Goal: Information Seeking & Learning: Learn about a topic

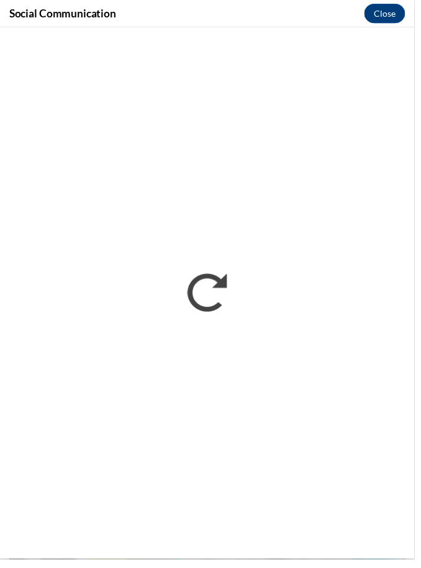
scroll to position [1763, 0]
drag, startPoint x: 697, startPoint y: 7, endPoint x: -1, endPoint y: -1763, distance: 1902.8
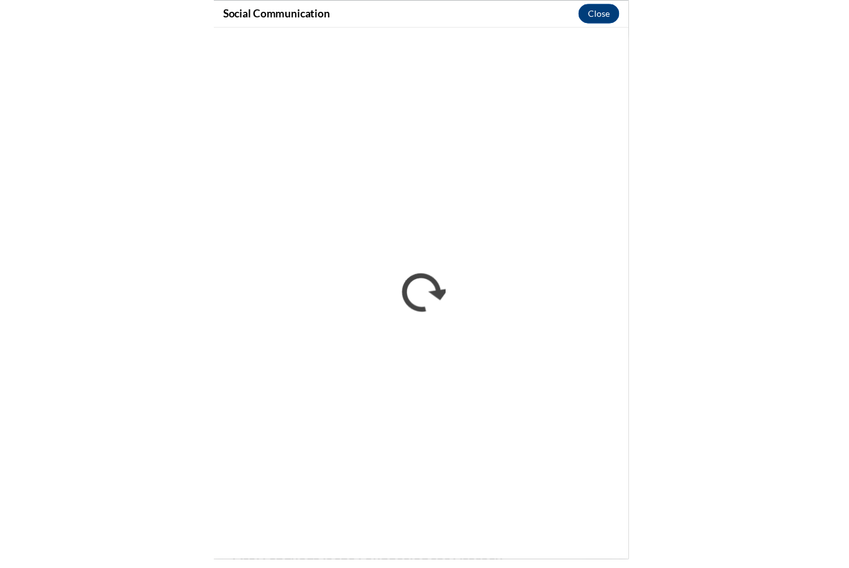
scroll to position [0, 0]
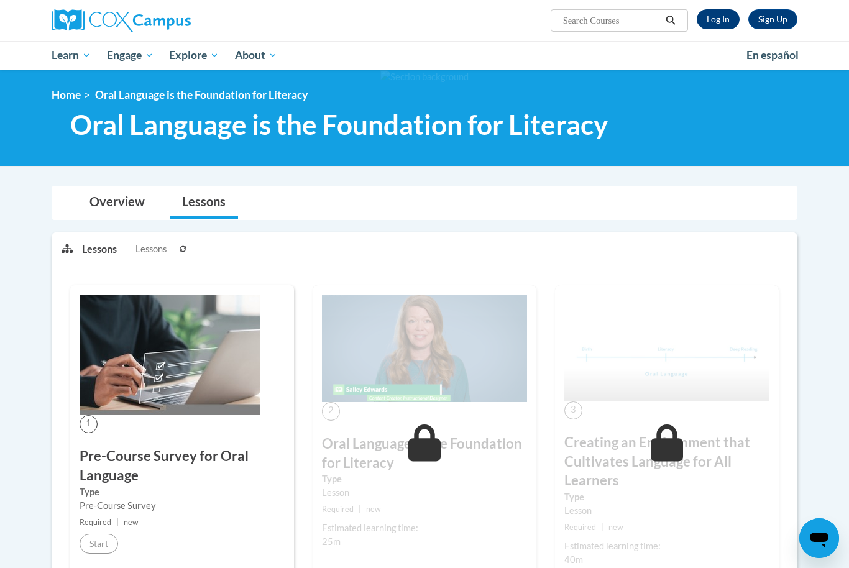
click at [723, 17] on link "Log In" at bounding box center [718, 19] width 43 height 20
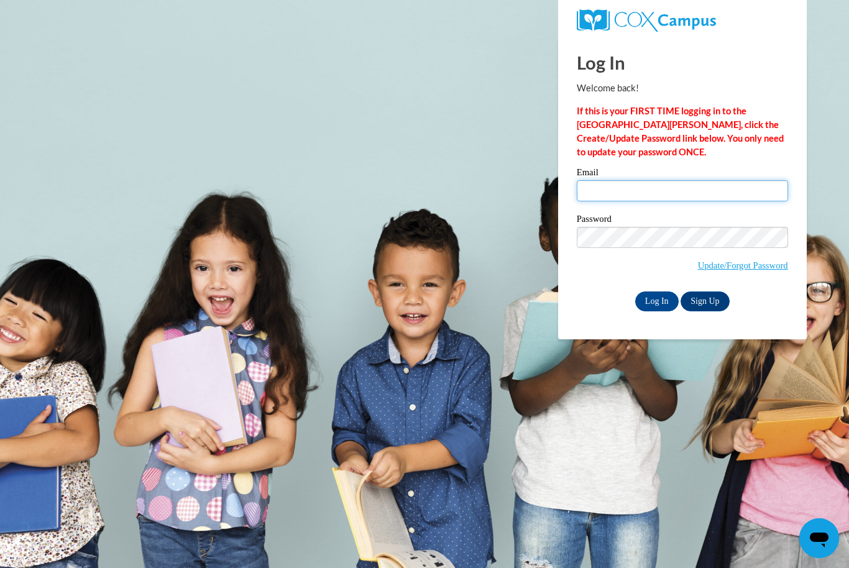
type input "Sholmes489@gmail.com"
click at [656, 300] on input "Log In" at bounding box center [657, 302] width 44 height 20
click at [653, 304] on input "Log In" at bounding box center [657, 302] width 44 height 20
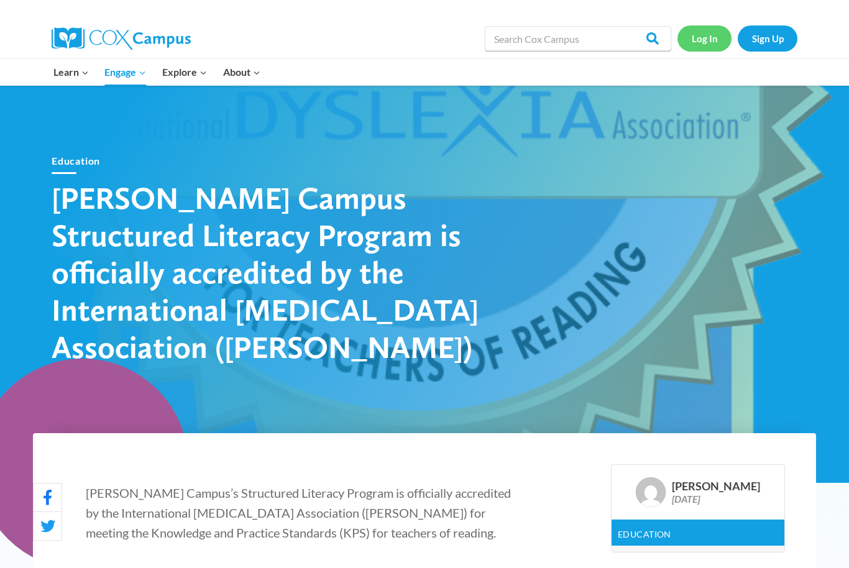
click at [704, 40] on link "Log In" at bounding box center [704, 37] width 54 height 25
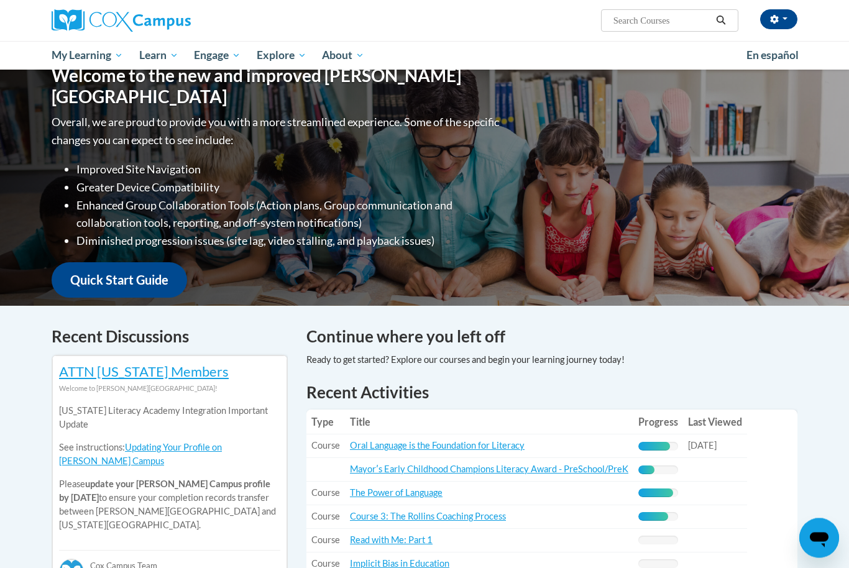
scroll to position [136, 0]
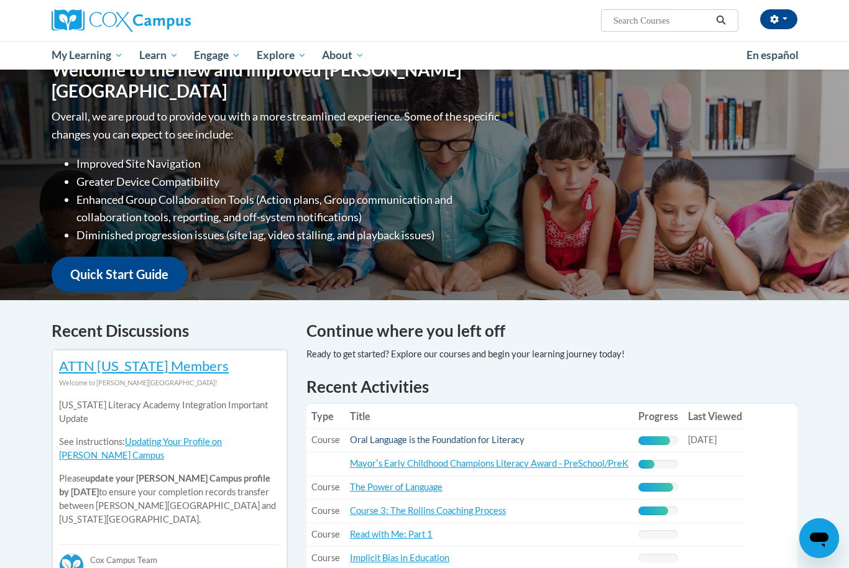
click at [497, 439] on link "Oral Language is the Foundation for Literacy" at bounding box center [437, 439] width 175 height 11
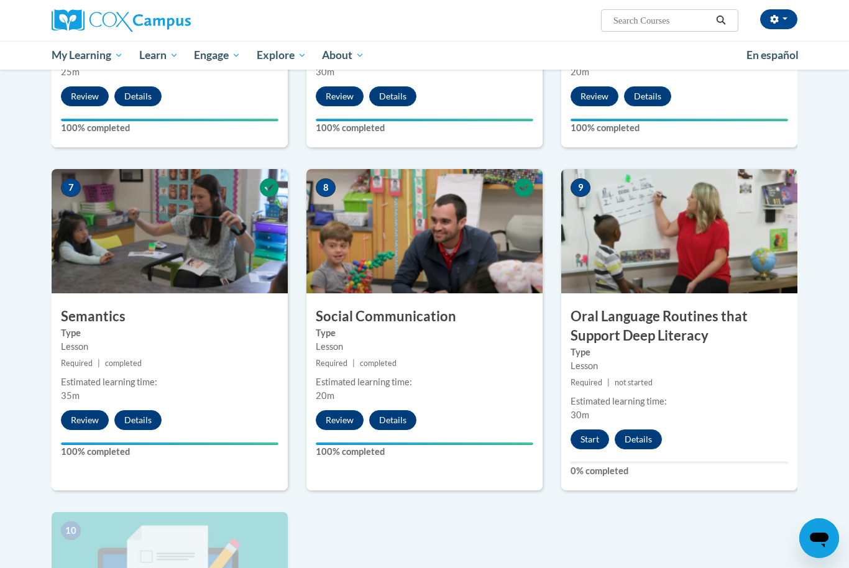
scroll to position [884, 0]
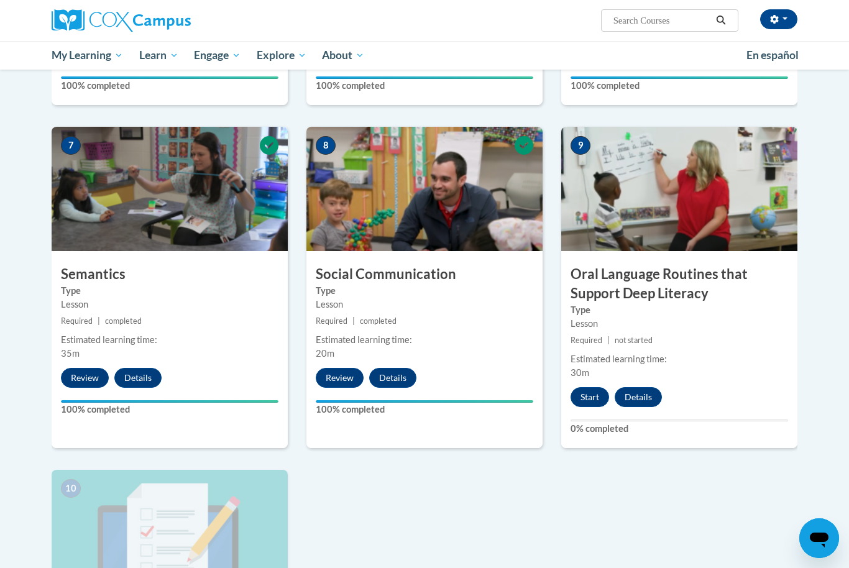
click at [597, 407] on div "9 Oral Language Routines that Support Deep Literacy Type Lesson Required | not …" at bounding box center [679, 287] width 236 height 321
click at [593, 397] on button "Start" at bounding box center [590, 397] width 39 height 20
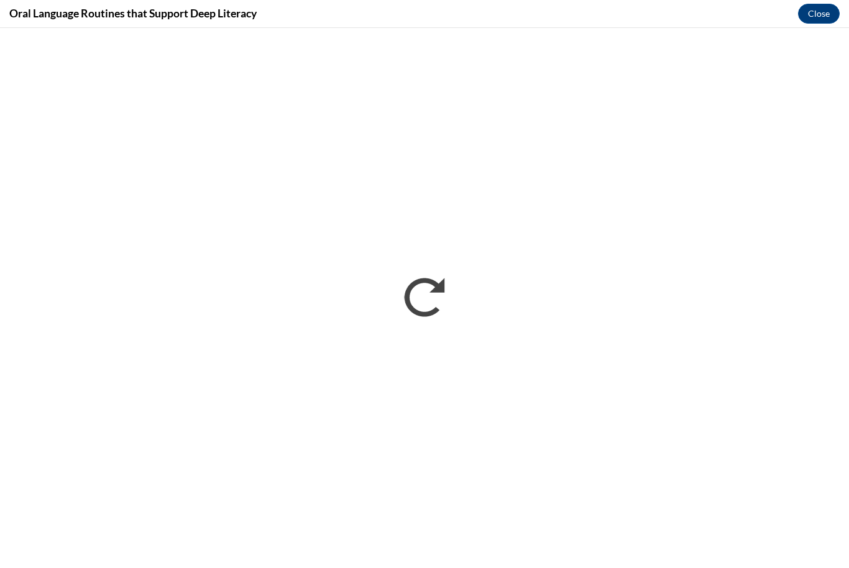
scroll to position [925, 0]
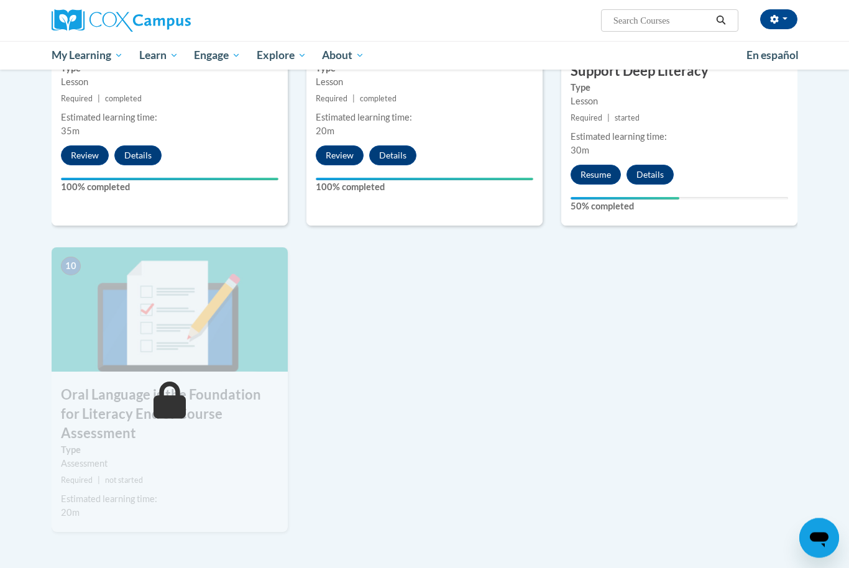
scroll to position [1106, 0]
click at [584, 154] on div "9 Oral Language Routines that Support Deep Literacy Type Lesson Required | star…" at bounding box center [679, 64] width 236 height 321
click at [592, 185] on div "9 Oral Language Routines that Support Deep Literacy Type Lesson Required | star…" at bounding box center [679, 64] width 236 height 321
click at [592, 173] on button "Resume" at bounding box center [596, 175] width 50 height 20
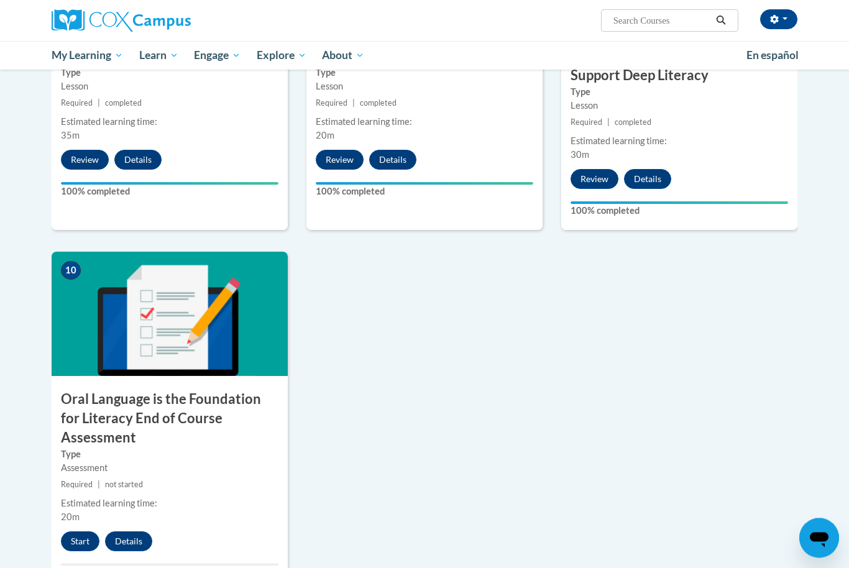
scroll to position [1102, 0]
click at [78, 531] on button "Start" at bounding box center [80, 541] width 39 height 20
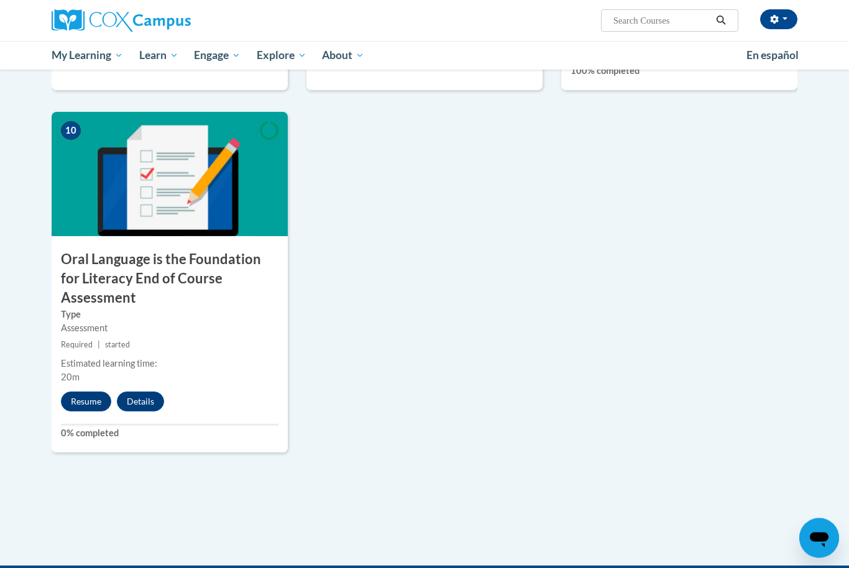
scroll to position [1242, 0]
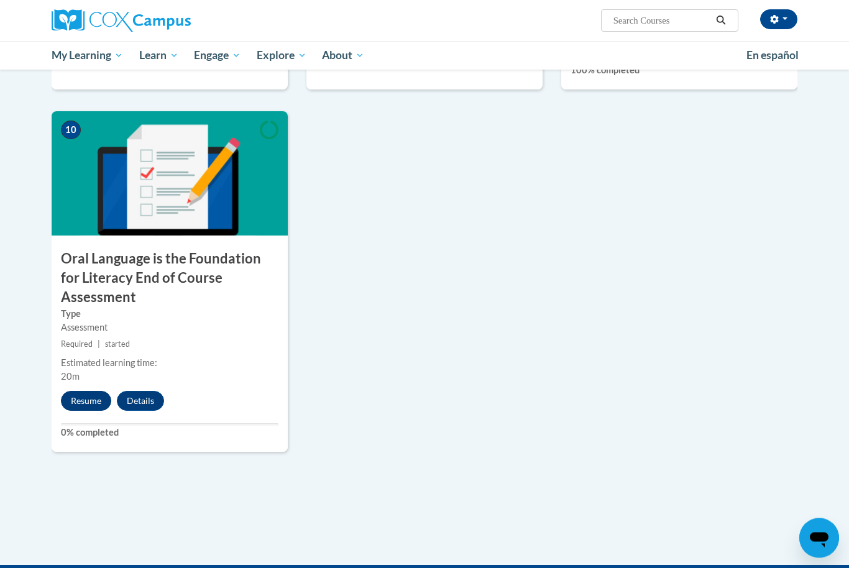
click at [85, 392] on button "Resume" at bounding box center [86, 402] width 50 height 20
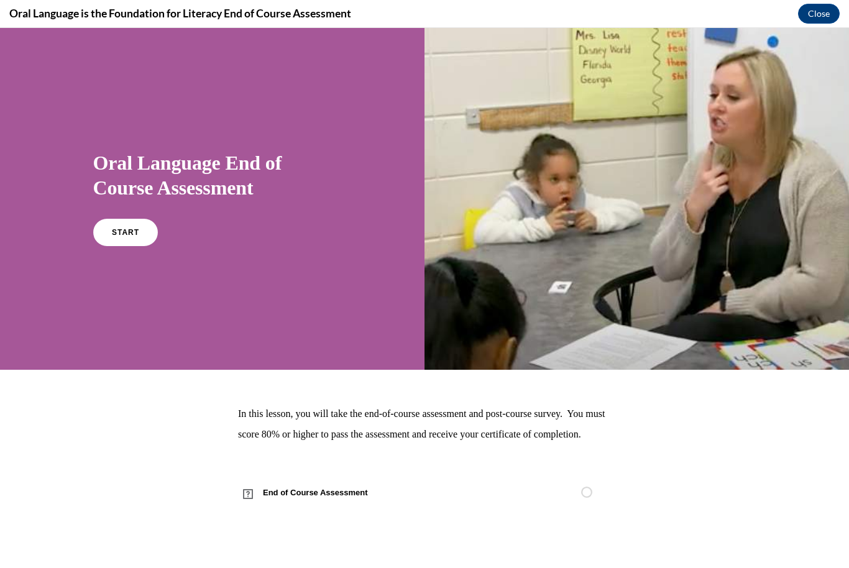
scroll to position [0, 0]
click at [142, 244] on link "START" at bounding box center [125, 232] width 68 height 29
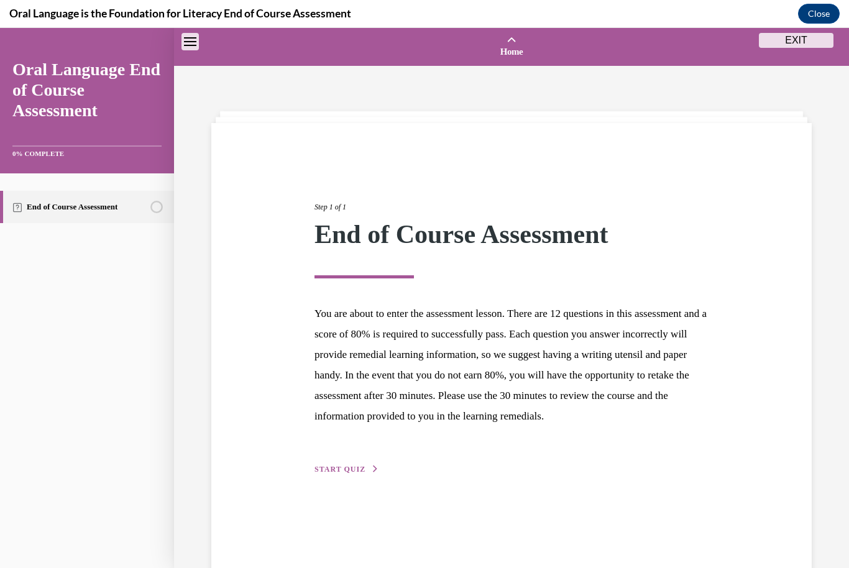
scroll to position [39, 0]
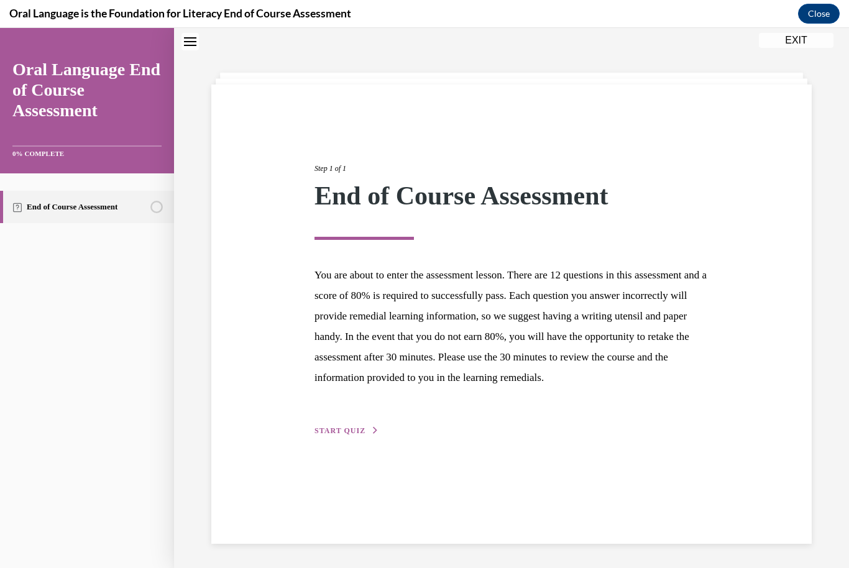
click at [334, 436] on button "START QUIZ" at bounding box center [346, 430] width 65 height 11
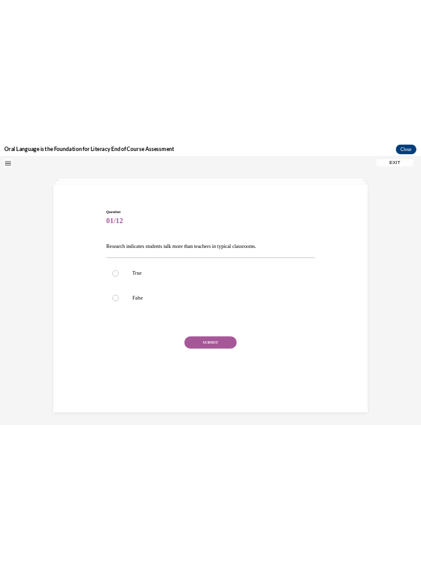
scroll to position [3512, 0]
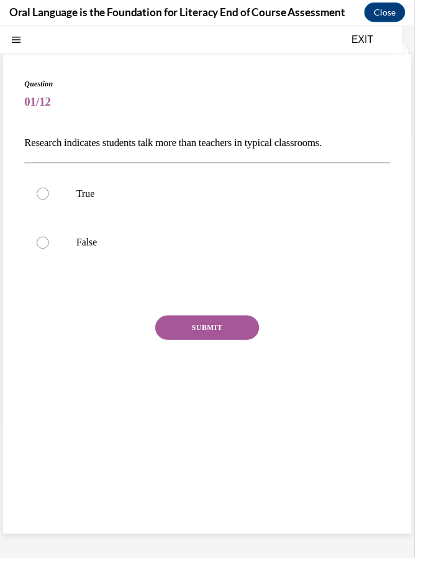
click at [31, 148] on p "Research indicates students talk more than teachers in typical classrooms." at bounding box center [211, 144] width 372 height 21
click at [28, 154] on p "Research indicates students talk more than teachers in typical classrooms." at bounding box center [211, 144] width 372 height 21
click at [40, 139] on p "Research indicates students talk more than teachers in typical classrooms." at bounding box center [211, 144] width 372 height 21
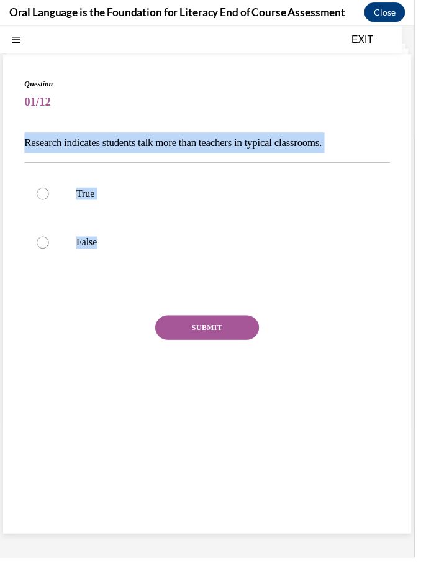
drag, startPoint x: 258, startPoint y: 281, endPoint x: 189, endPoint y: 119, distance: 175.7
click at [189, 119] on div "Question 01/12 Research indicates students talk more than teachers in typical c…" at bounding box center [211, 251] width 372 height 342
copy div "Research indicates students talk more than teachers in typical classrooms.   Tr…"
click at [114, 237] on label "False" at bounding box center [211, 246] width 372 height 50
click at [50, 240] on input "False" at bounding box center [43, 246] width 12 height 12
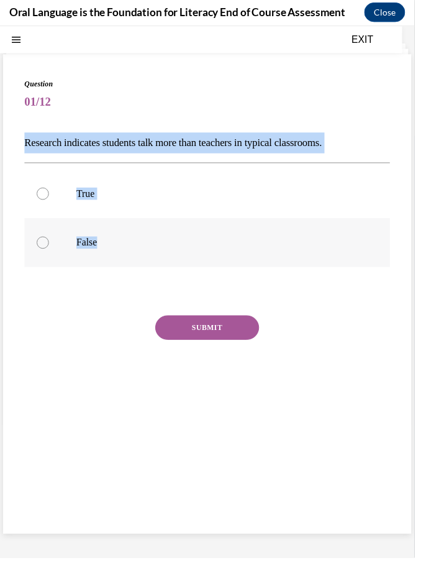
radio input "true"
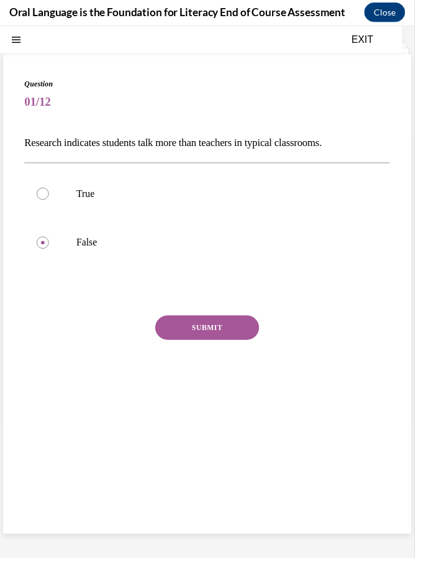
click at [194, 327] on button "SUBMIT" at bounding box center [211, 332] width 106 height 25
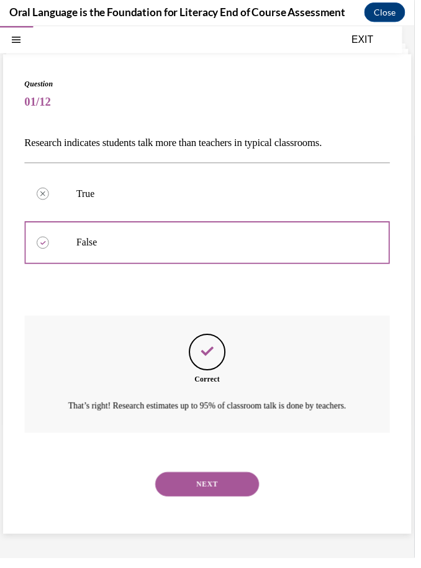
scroll to position [39, 0]
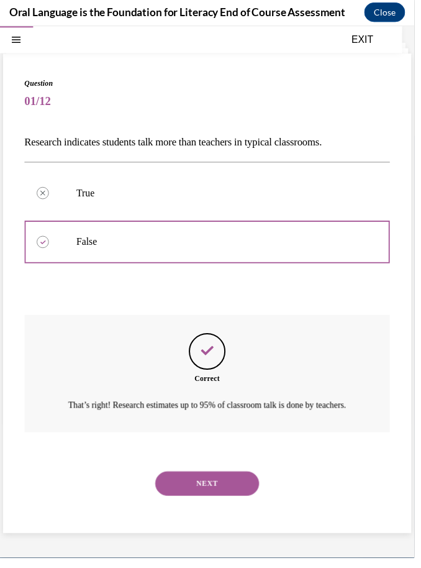
click at [205, 497] on button "NEXT" at bounding box center [211, 491] width 106 height 25
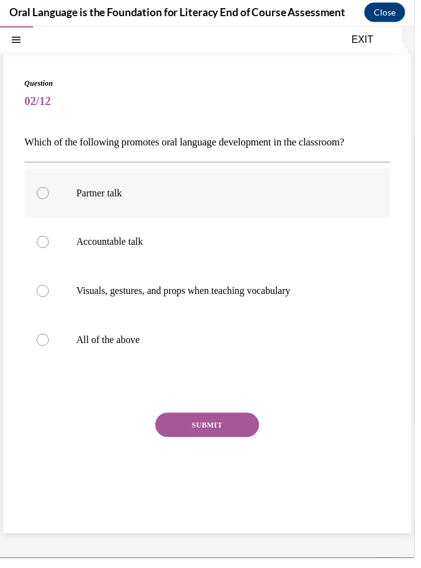
click at [107, 204] on label "Partner talk" at bounding box center [211, 196] width 372 height 50
click at [50, 202] on input "Partner talk" at bounding box center [43, 196] width 12 height 12
radio input "true"
click at [112, 340] on p "All of the above" at bounding box center [222, 345] width 288 height 12
click at [50, 340] on input "All of the above" at bounding box center [43, 345] width 12 height 12
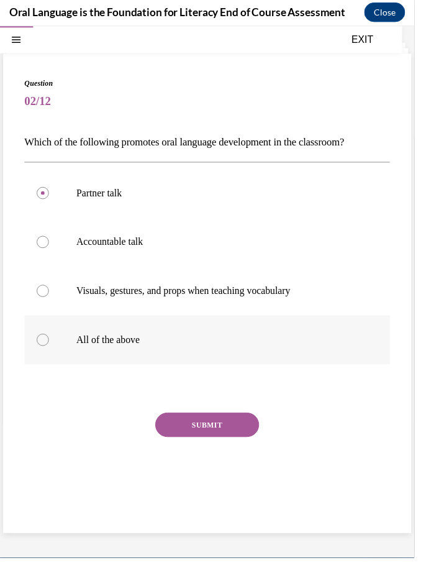
radio input "true"
click at [204, 426] on button "SUBMIT" at bounding box center [211, 431] width 106 height 25
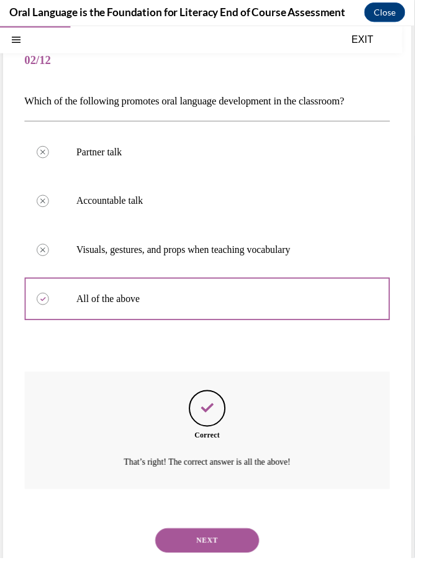
scroll to position [91, 0]
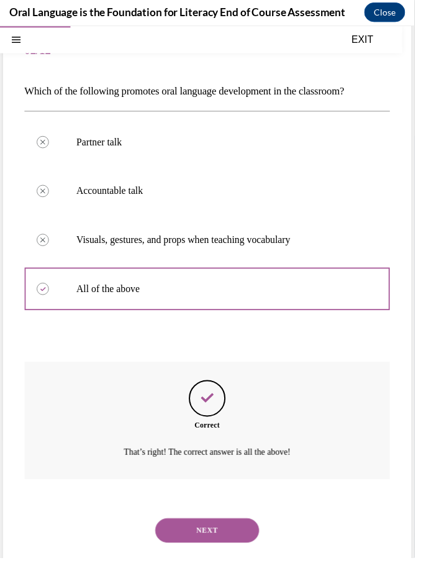
click at [218, 526] on button "NEXT" at bounding box center [211, 538] width 106 height 25
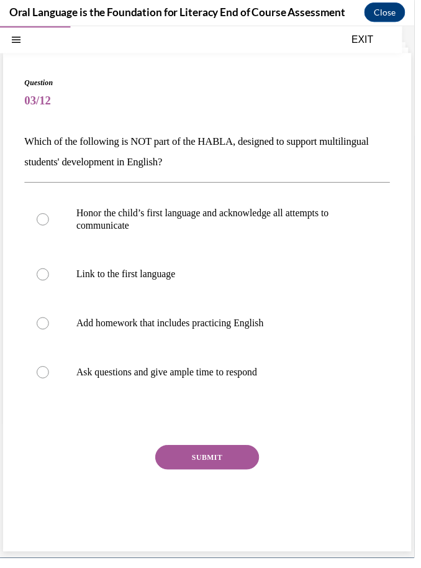
scroll to position [39, 0]
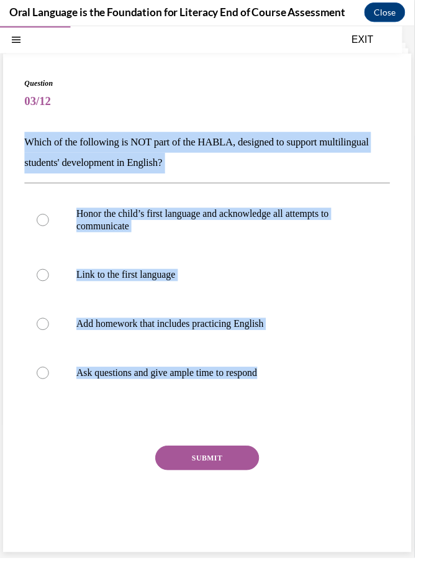
drag, startPoint x: 281, startPoint y: 413, endPoint x: 18, endPoint y: 114, distance: 397.7
click at [18, 114] on div "Question 03/12 Which of the following is NOT part of the HABLA, designed to sup…" at bounding box center [210, 307] width 415 height 507
copy div "Which of the following is NOT part of the HABLA, designed to support multilingu…"
click at [71, 319] on label "Add homework that includes practicing English" at bounding box center [211, 329] width 372 height 50
click at [50, 323] on input "Add homework that includes practicing English" at bounding box center [43, 329] width 12 height 12
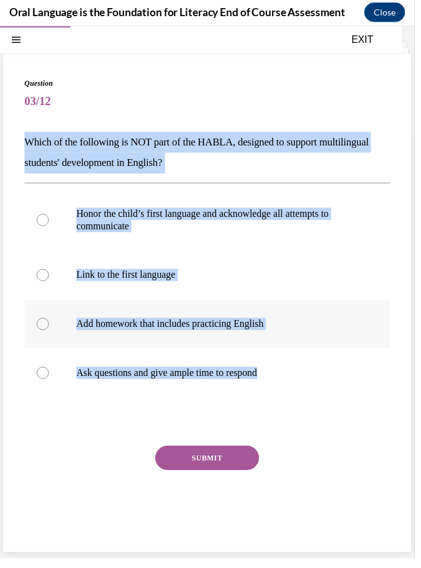
radio input "true"
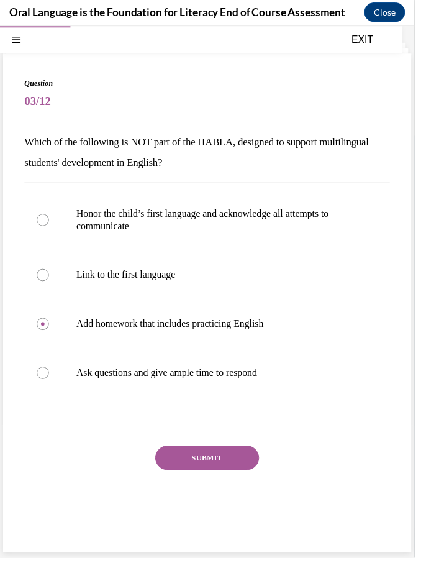
click at [224, 466] on button "SUBMIT" at bounding box center [211, 464] width 106 height 25
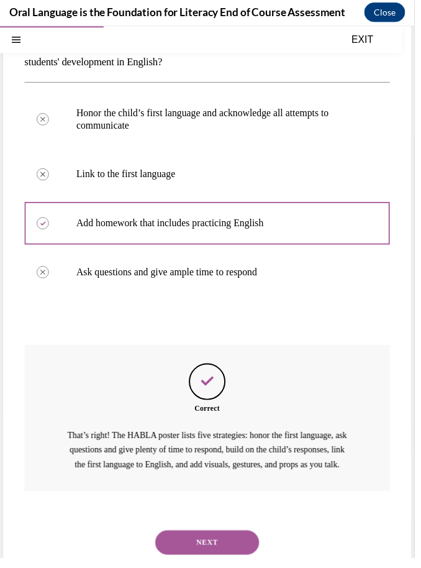
scroll to position [168, 0]
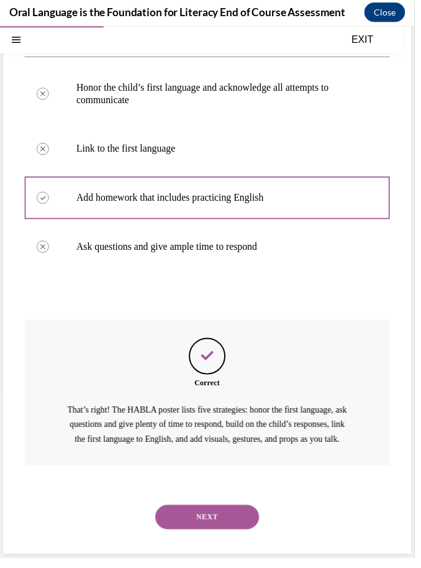
click at [221, 516] on button "NEXT" at bounding box center [211, 524] width 106 height 25
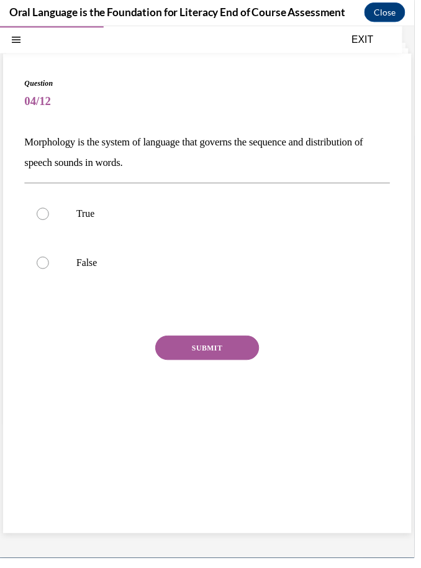
scroll to position [39, 0]
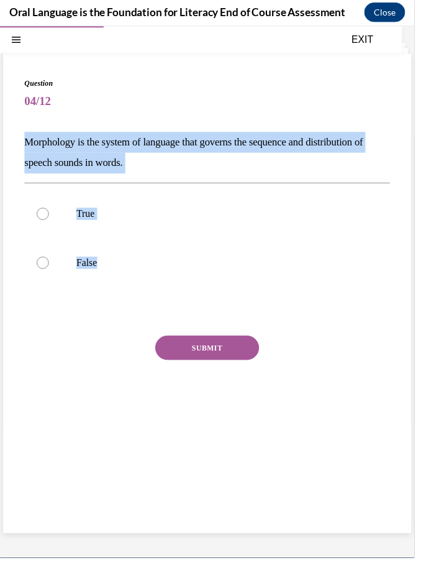
drag, startPoint x: 75, startPoint y: 308, endPoint x: 8, endPoint y: 132, distance: 187.5
click at [9, 132] on div "Question 04/12 Morphology is the system of language that governs the sequence a…" at bounding box center [210, 297] width 415 height 487
copy div "Morphology is the system of language that governs the sequence and distribution…"
click at [66, 274] on label "False" at bounding box center [211, 267] width 372 height 50
click at [50, 273] on input "False" at bounding box center [43, 266] width 12 height 12
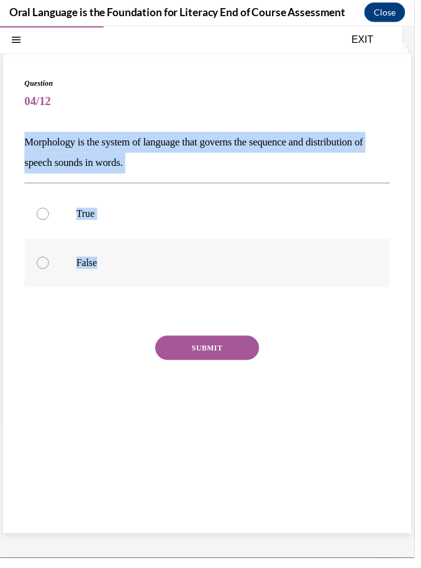
radio input "true"
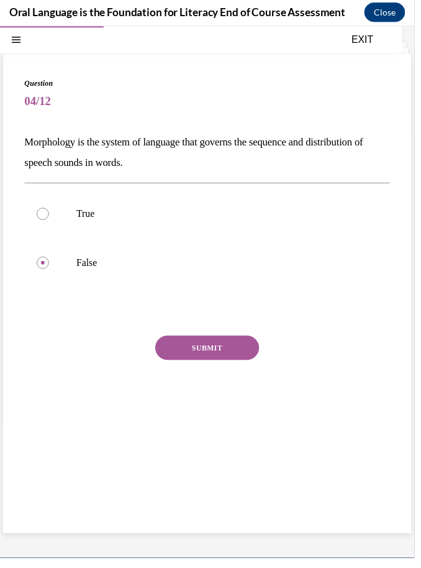
click at [201, 355] on button "SUBMIT" at bounding box center [211, 353] width 106 height 25
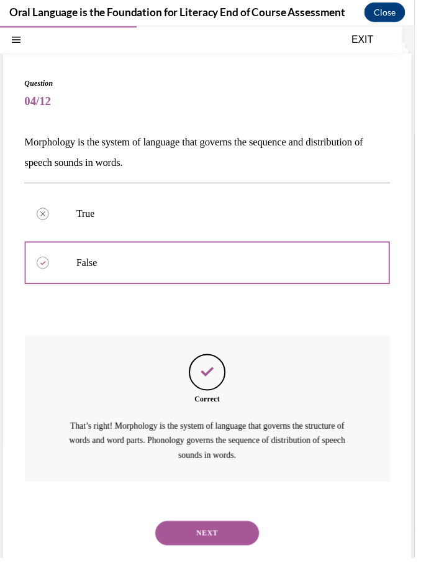
scroll to position [42, 0]
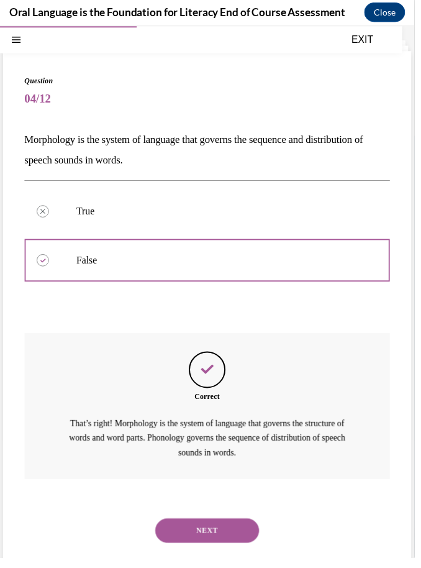
click at [213, 526] on button "NEXT" at bounding box center [211, 538] width 106 height 25
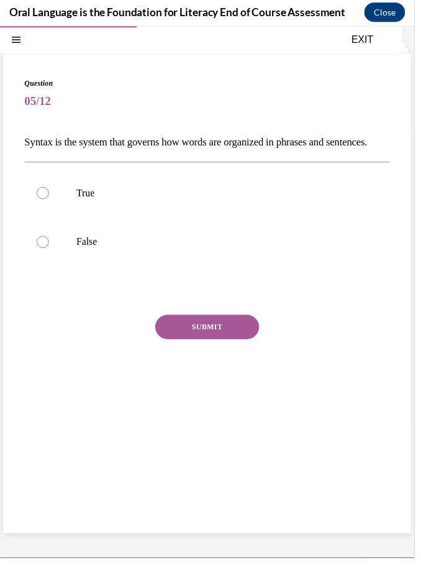
scroll to position [39, 0]
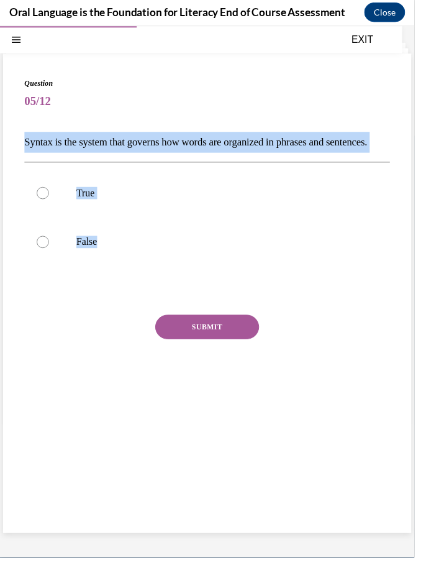
drag, startPoint x: 107, startPoint y: 299, endPoint x: 22, endPoint y: 144, distance: 176.9
click at [22, 144] on div "Question 05/12 Syntax is the system that governs how words are organized in phr…" at bounding box center [210, 297] width 415 height 487
copy div "Syntax is the system that governs how words are organized in phrases and senten…"
click at [80, 202] on p "True" at bounding box center [222, 196] width 288 height 12
click at [50, 202] on input "True" at bounding box center [43, 196] width 12 height 12
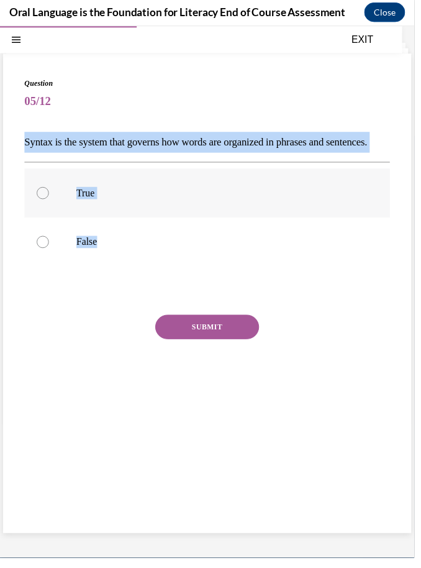
radio input "true"
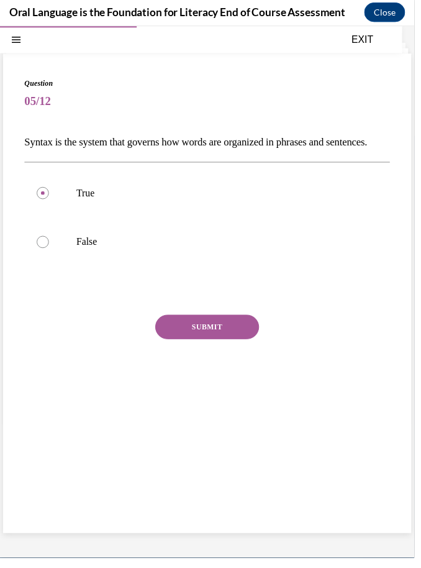
click at [185, 344] on button "SUBMIT" at bounding box center [211, 331] width 106 height 25
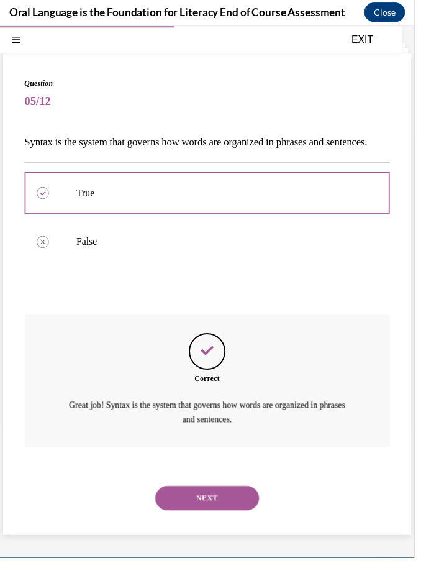
click at [202, 512] on button "NEXT" at bounding box center [211, 506] width 106 height 25
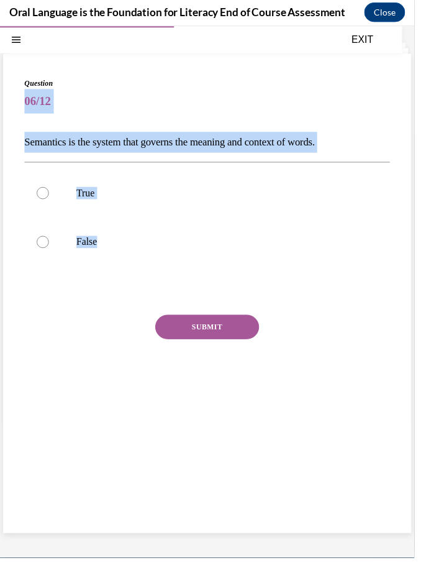
drag, startPoint x: 123, startPoint y: 262, endPoint x: 8, endPoint y: 104, distance: 194.8
click at [8, 104] on div "Question 06/12 Semantics is the system that governs the meaning and context of …" at bounding box center [210, 297] width 415 height 487
click at [53, 127] on div "Question 06/12 Semantics is the system that governs the meaning and context of …" at bounding box center [211, 250] width 372 height 342
drag, startPoint x: 109, startPoint y: 271, endPoint x: 13, endPoint y: 147, distance: 156.9
click at [13, 147] on div "Question 06/12 Semantics is the system that governs the meaning and context of …" at bounding box center [210, 297] width 415 height 487
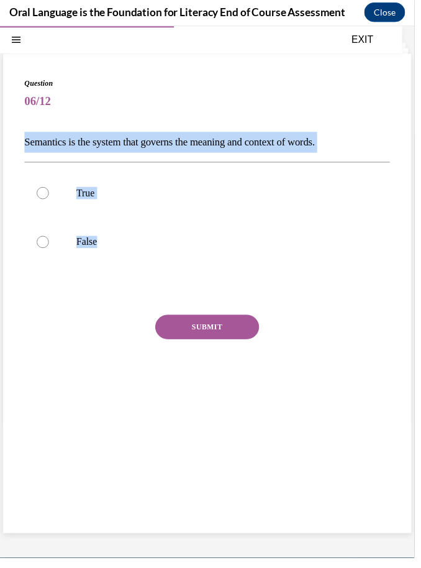
copy div "Semantics is the system that governs the meaning and context of words.  True Fa…"
click at [315, 196] on p "True" at bounding box center [222, 196] width 288 height 12
click at [50, 196] on input "True" at bounding box center [43, 196] width 12 height 12
radio input "true"
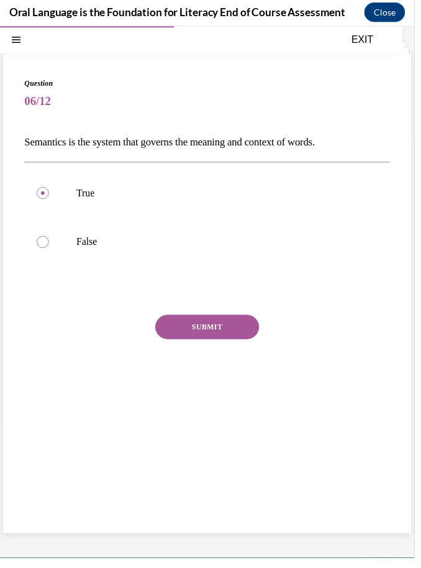
click at [239, 339] on button "SUBMIT" at bounding box center [211, 331] width 106 height 25
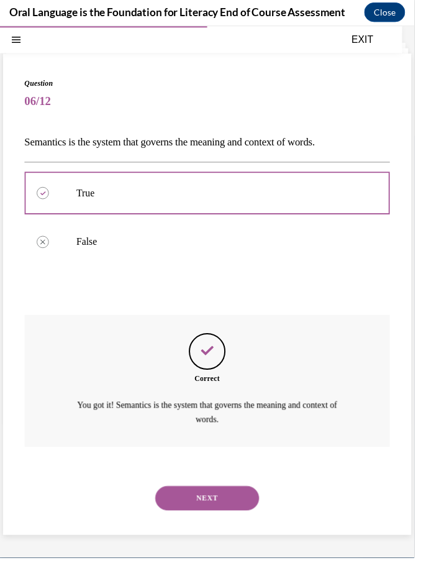
click at [231, 494] on button "NEXT" at bounding box center [211, 506] width 106 height 25
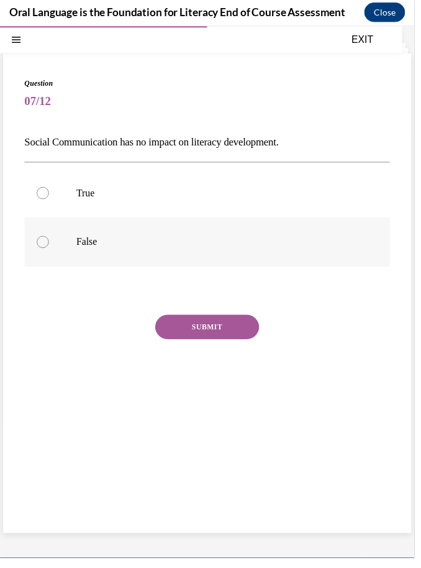
click at [140, 247] on p "False" at bounding box center [222, 245] width 288 height 12
click at [50, 247] on input "False" at bounding box center [43, 245] width 12 height 12
radio input "true"
click at [209, 337] on button "SUBMIT" at bounding box center [211, 331] width 106 height 25
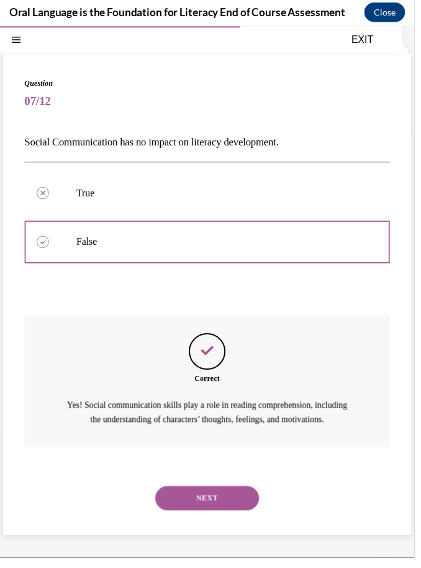
click at [218, 506] on button "NEXT" at bounding box center [211, 506] width 106 height 25
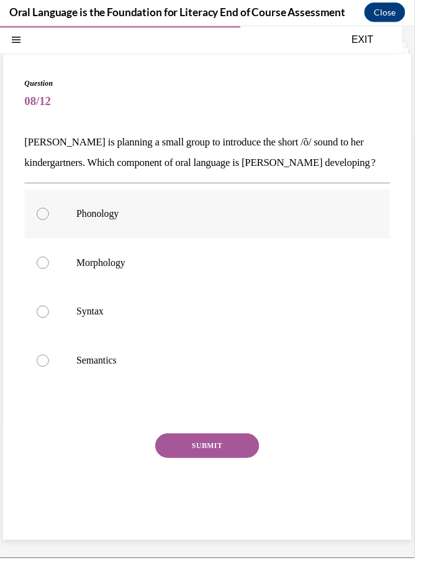
click at [175, 229] on label "Phonology" at bounding box center [211, 217] width 372 height 50
click at [50, 223] on input "Phonology" at bounding box center [43, 217] width 12 height 12
radio input "true"
drag, startPoint x: 171, startPoint y: 395, endPoint x: 50, endPoint y: 183, distance: 243.3
click at [57, 184] on div "Question 08/12 Mrs. Coleman is planning a small group to introduce the short /ŏ…" at bounding box center [211, 310] width 372 height 463
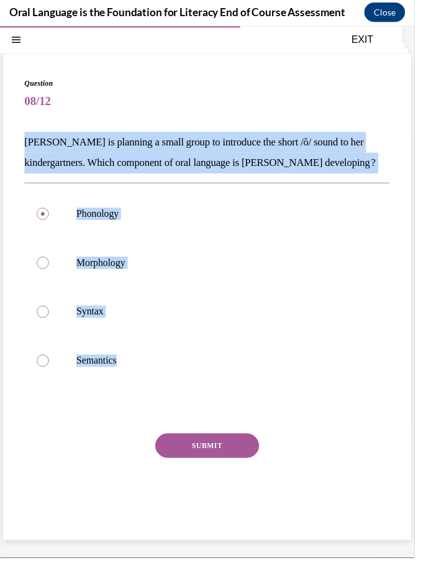
drag, startPoint x: 122, startPoint y: 373, endPoint x: 62, endPoint y: 131, distance: 249.9
click at [40, 127] on div "Question 08/12 Mrs. Coleman is planning a small group to introduce the short /ŏ…" at bounding box center [211, 310] width 372 height 463
copy div "Mrs. Coleman is planning a small group to introduce the short /ŏ/ sound to her …"
click at [239, 442] on button "SUBMIT" at bounding box center [211, 452] width 106 height 25
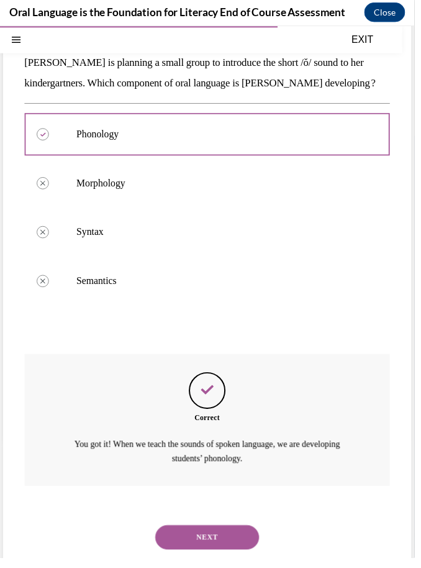
scroll to position [127, 0]
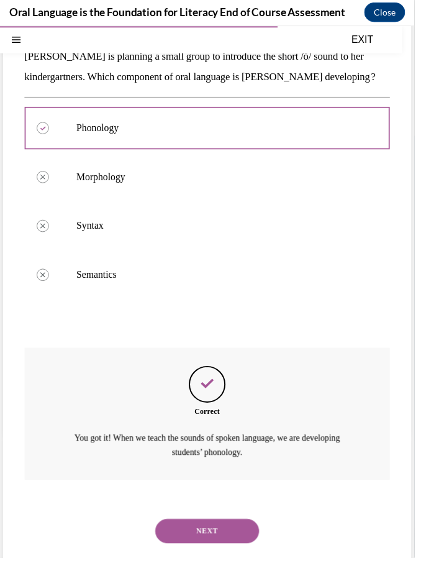
click at [216, 526] on button "NEXT" at bounding box center [211, 538] width 106 height 25
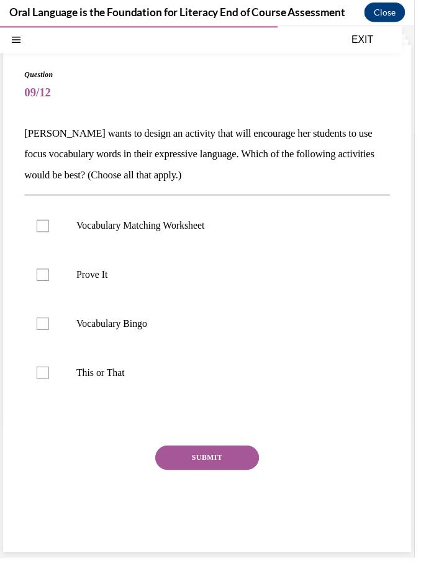
scroll to position [39, 0]
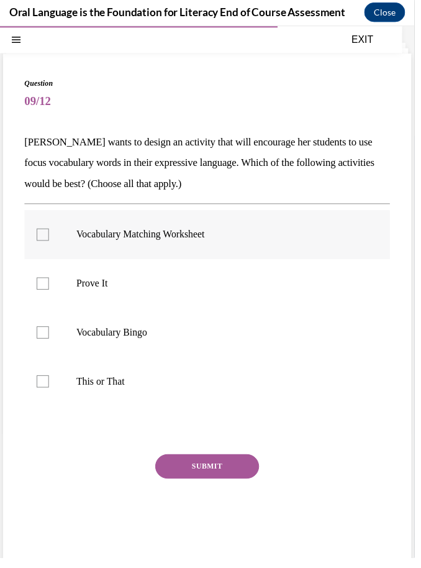
click at [174, 237] on p "Vocabulary Matching Worksheet" at bounding box center [222, 238] width 288 height 12
click at [50, 237] on input "Vocabulary Matching Worksheet" at bounding box center [43, 238] width 12 height 12
checkbox input "true"
click at [135, 287] on p "Prove It" at bounding box center [222, 288] width 288 height 12
click at [50, 287] on input "Prove It" at bounding box center [43, 288] width 12 height 12
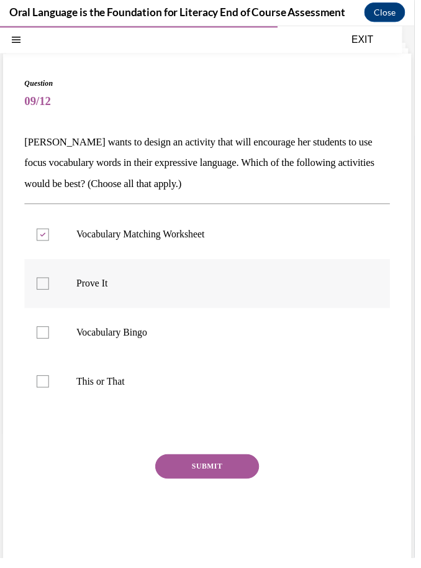
checkbox input "true"
click at [136, 337] on p "Vocabulary Bingo" at bounding box center [222, 337] width 288 height 12
click at [50, 337] on input "Vocabulary Bingo" at bounding box center [43, 337] width 12 height 12
checkbox input "true"
click at [108, 399] on label "This or That" at bounding box center [211, 387] width 372 height 50
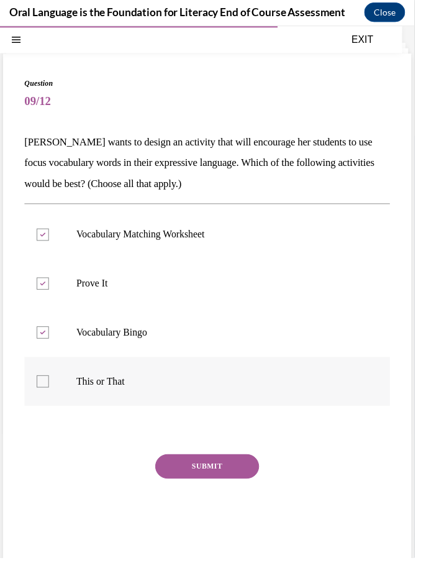
click at [50, 393] on input "This or That" at bounding box center [43, 387] width 12 height 12
checkbox input "true"
click at [187, 470] on button "SUBMIT" at bounding box center [211, 473] width 106 height 25
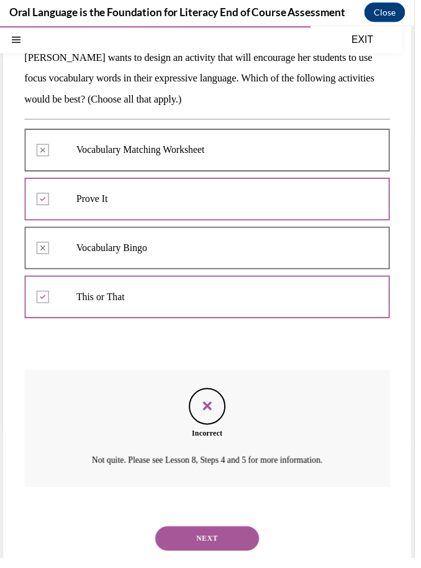
scroll to position [134, 0]
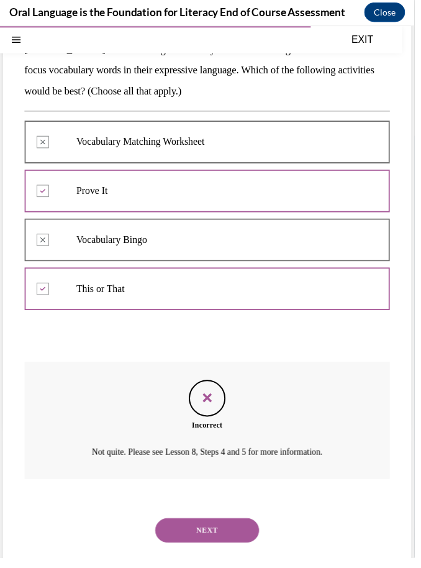
click at [196, 526] on button "NEXT" at bounding box center [211, 538] width 106 height 25
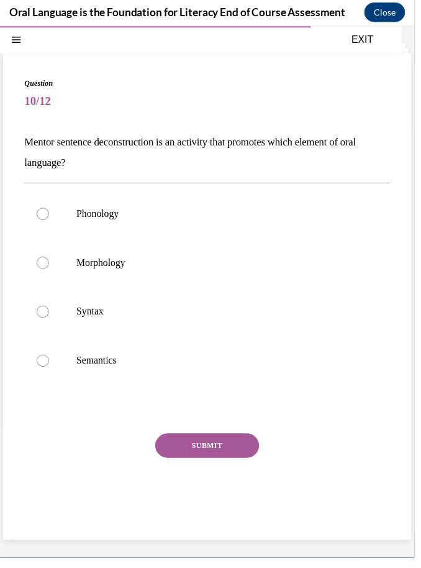
scroll to position [39, 0]
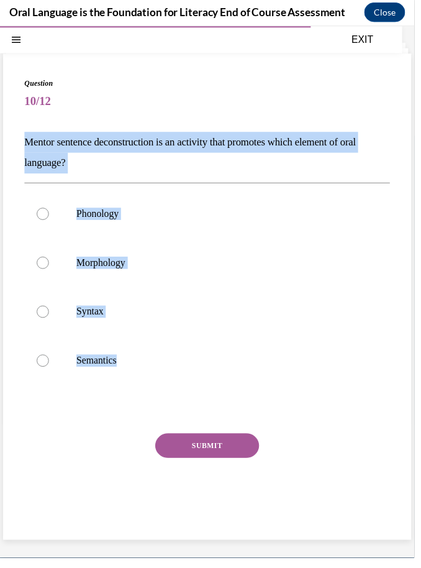
drag, startPoint x: 180, startPoint y: 414, endPoint x: 34, endPoint y: 134, distance: 316.4
click at [34, 134] on div "Question 10/12 Mentor sentence deconstruction is an activity that promotes whic…" at bounding box center [211, 310] width 372 height 463
click at [70, 156] on p "Mentor sentence deconstruction is an activity that promotes which element of or…" at bounding box center [211, 155] width 372 height 42
drag, startPoint x: 145, startPoint y: 394, endPoint x: 19, endPoint y: 141, distance: 282.4
click at [19, 141] on div "Question 10/12 Mentor sentence deconstruction is an activity that promotes whic…" at bounding box center [210, 301] width 415 height 494
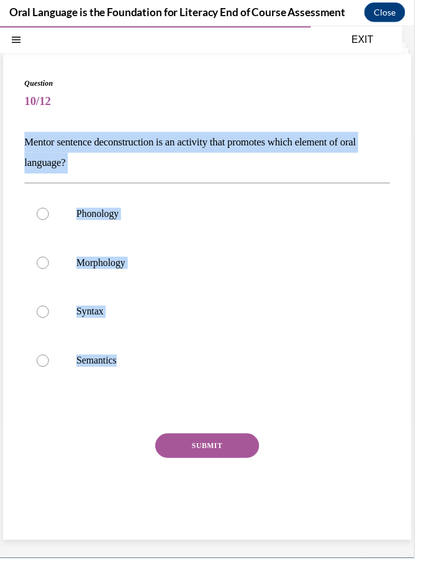
copy div "Mentor sentence deconstruction is an activity that promotes which element of or…"
click at [58, 313] on label "Syntax" at bounding box center [211, 317] width 372 height 50
click at [50, 313] on input "Syntax" at bounding box center [43, 316] width 12 height 12
radio input "true"
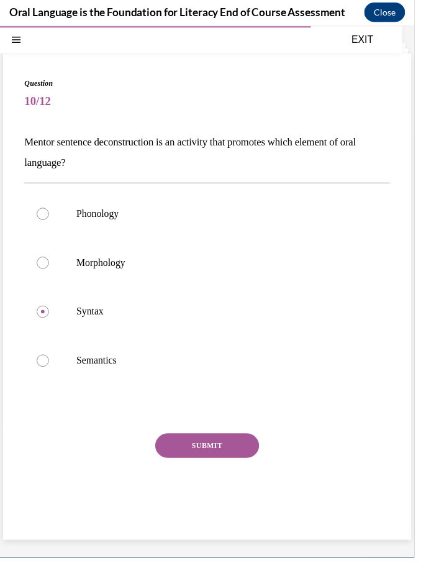
click at [195, 451] on button "SUBMIT" at bounding box center [211, 452] width 106 height 25
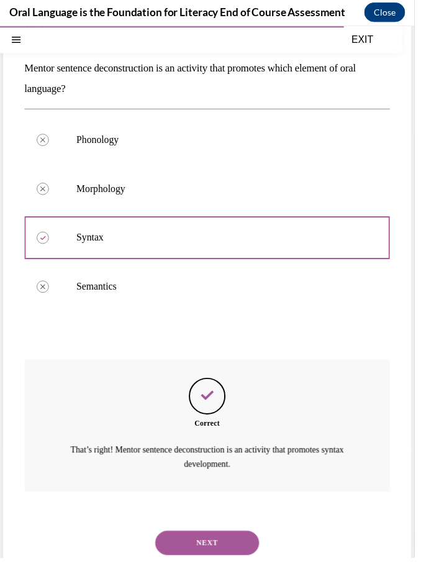
scroll to position [127, 0]
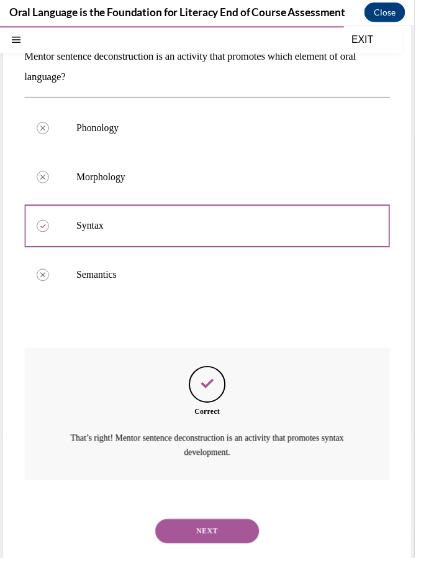
click at [220, 526] on button "NEXT" at bounding box center [211, 538] width 106 height 25
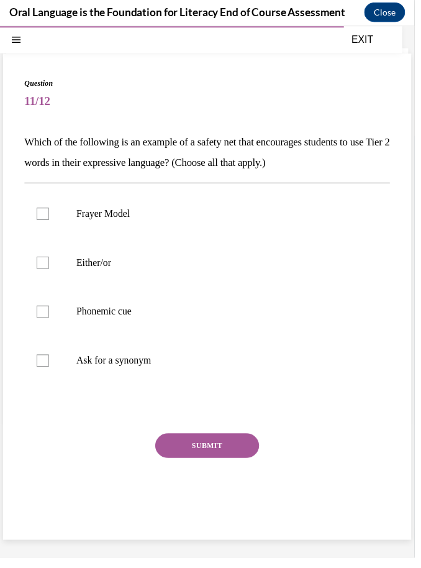
scroll to position [39, 0]
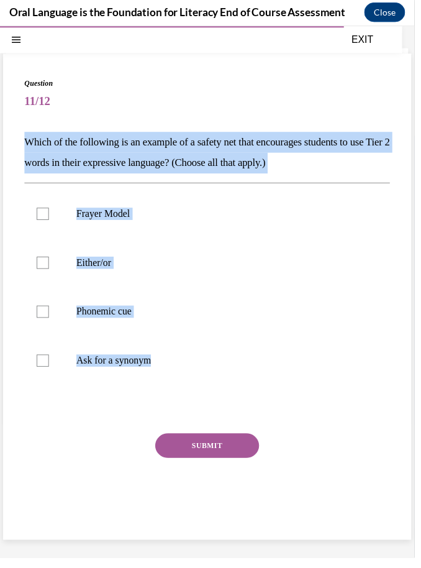
drag, startPoint x: 194, startPoint y: 405, endPoint x: 33, endPoint y: 145, distance: 305.6
click at [26, 142] on div "Question 11/12 Which of the following is an example of a safety net that encour…" at bounding box center [211, 310] width 372 height 463
copy div "Which of the following is an example of a safety net that encourages students t…"
click at [132, 374] on label "Ask for a synonym" at bounding box center [211, 366] width 372 height 50
click at [50, 372] on input "Ask for a synonym" at bounding box center [43, 366] width 12 height 12
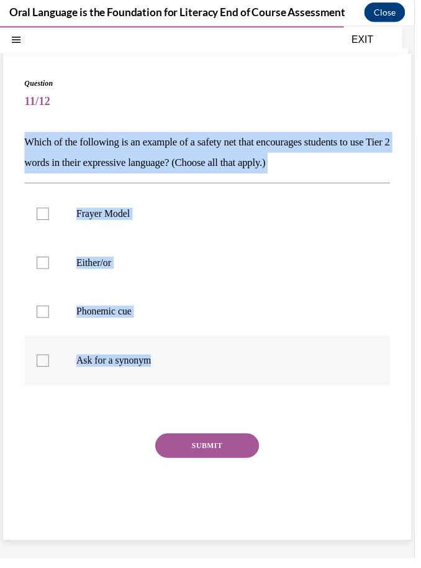
checkbox input "true"
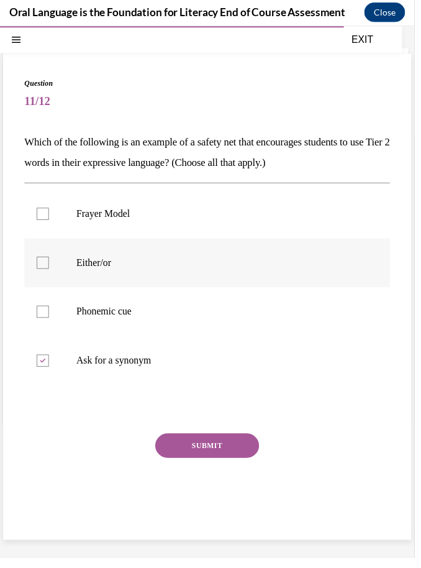
click at [111, 275] on label "Either/or" at bounding box center [211, 267] width 372 height 50
click at [50, 273] on input "Either/or" at bounding box center [43, 266] width 12 height 12
checkbox input "true"
click at [112, 217] on p "Frayer Model" at bounding box center [222, 217] width 288 height 12
click at [50, 217] on input "Frayer Model" at bounding box center [43, 217] width 12 height 12
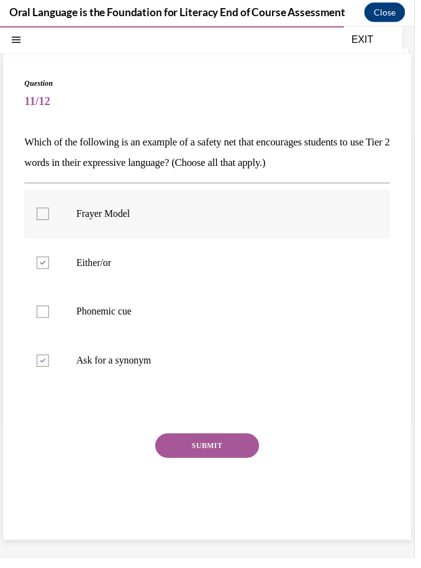
checkbox input "true"
click at [206, 453] on button "SUBMIT" at bounding box center [211, 452] width 106 height 25
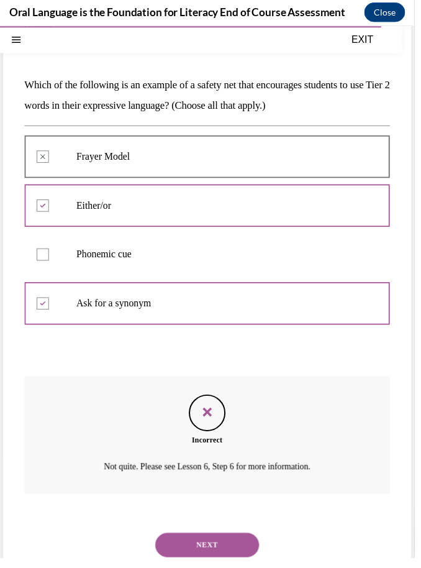
scroll to position [112, 0]
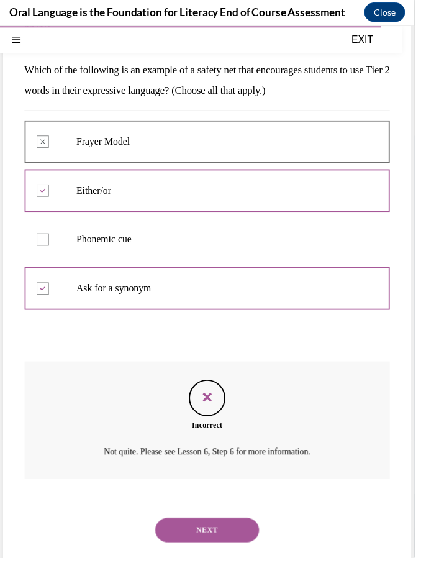
click at [110, 240] on p "Phonemic cue" at bounding box center [222, 243] width 288 height 12
click at [206, 529] on button "NEXT" at bounding box center [211, 538] width 106 height 25
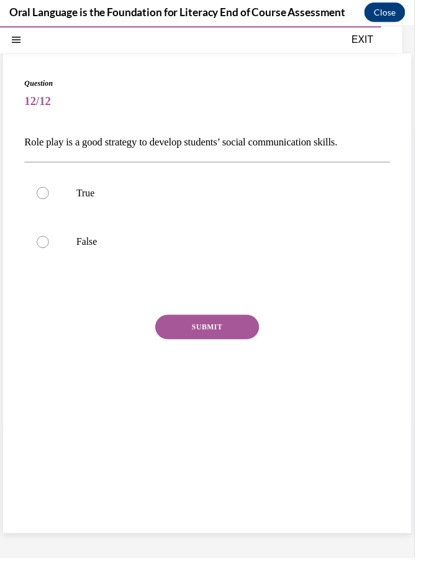
scroll to position [39, 0]
drag, startPoint x: 159, startPoint y: 274, endPoint x: 30, endPoint y: 180, distance: 160.1
click at [30, 180] on div "True False" at bounding box center [211, 220] width 372 height 112
click at [42, 185] on label "True" at bounding box center [211, 196] width 372 height 50
click at [42, 190] on input "True" at bounding box center [43, 196] width 12 height 12
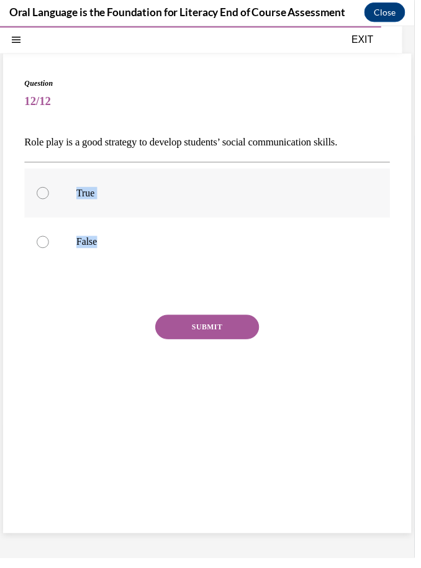
radio input "true"
click at [220, 334] on button "SUBMIT" at bounding box center [211, 331] width 106 height 25
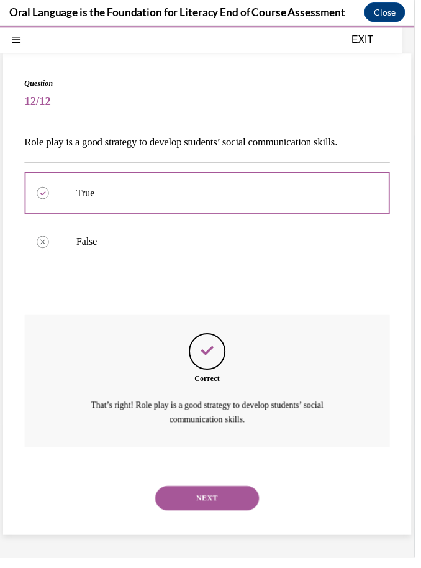
click at [211, 494] on button "NEXT" at bounding box center [211, 506] width 106 height 25
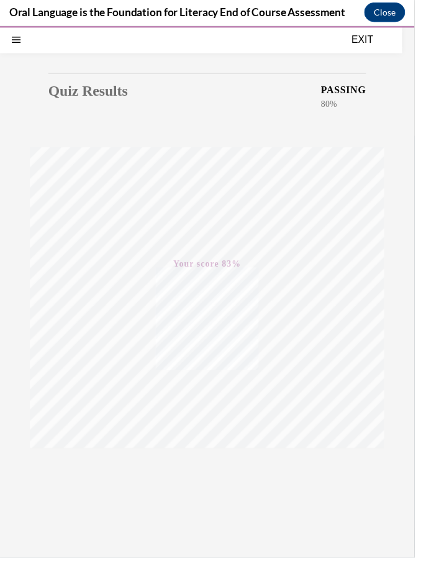
scroll to position [62, 0]
click at [362, 44] on button "EXIT" at bounding box center [368, 39] width 75 height 15
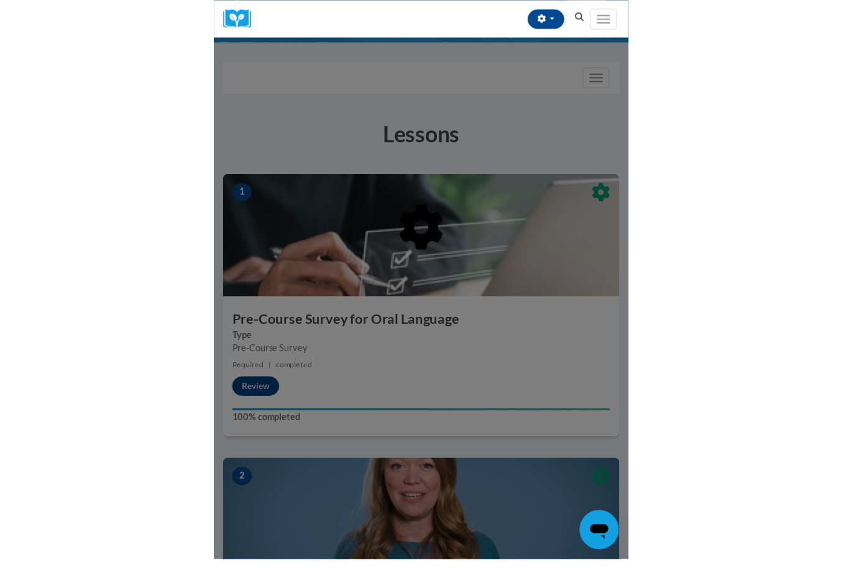
scroll to position [0, 0]
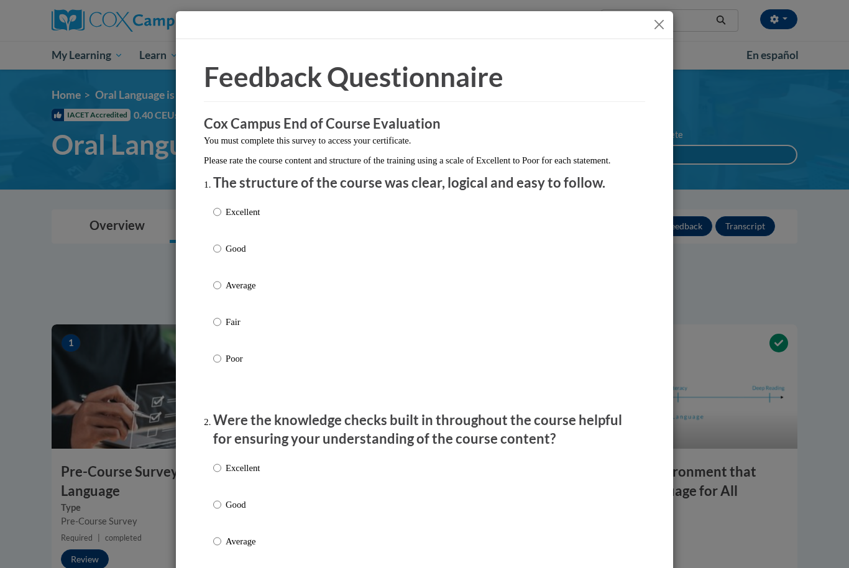
click at [304, 208] on div "Excellent Good Average Fair Poor" at bounding box center [424, 300] width 423 height 203
click at [243, 203] on div "Excellent Good Average Fair Poor" at bounding box center [236, 295] width 47 height 193
click at [243, 209] on p "Excellent" at bounding box center [243, 212] width 34 height 14
click at [221, 209] on input "Excellent" at bounding box center [217, 212] width 8 height 14
radio input "true"
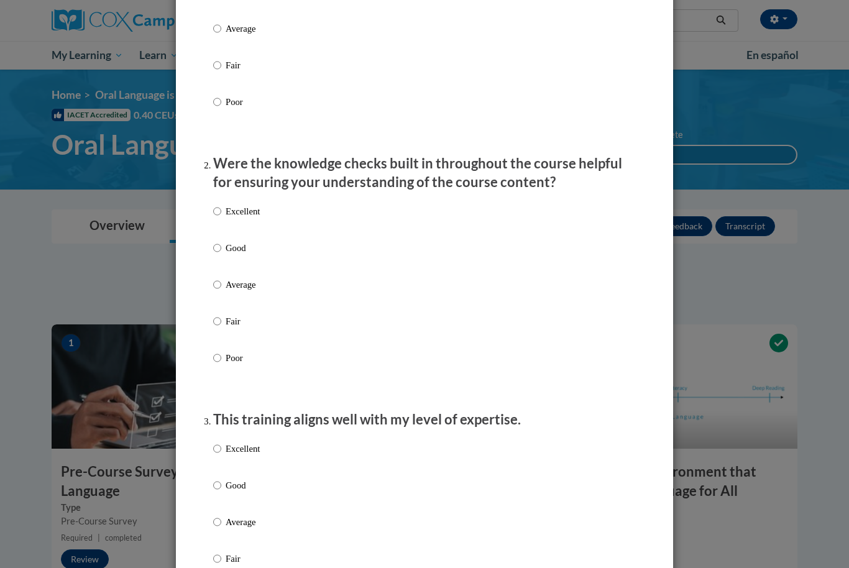
scroll to position [259, 0]
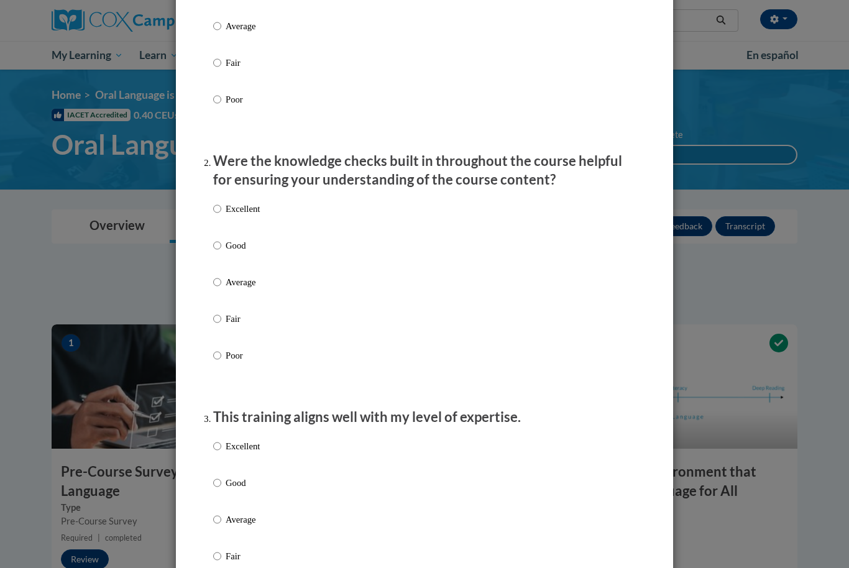
click at [241, 208] on p "Excellent" at bounding box center [243, 209] width 34 height 14
click at [221, 208] on input "Excellent" at bounding box center [217, 209] width 8 height 14
radio input "true"
click at [249, 444] on p "Excellent" at bounding box center [243, 446] width 34 height 14
click at [221, 444] on input "Excellent" at bounding box center [217, 446] width 8 height 14
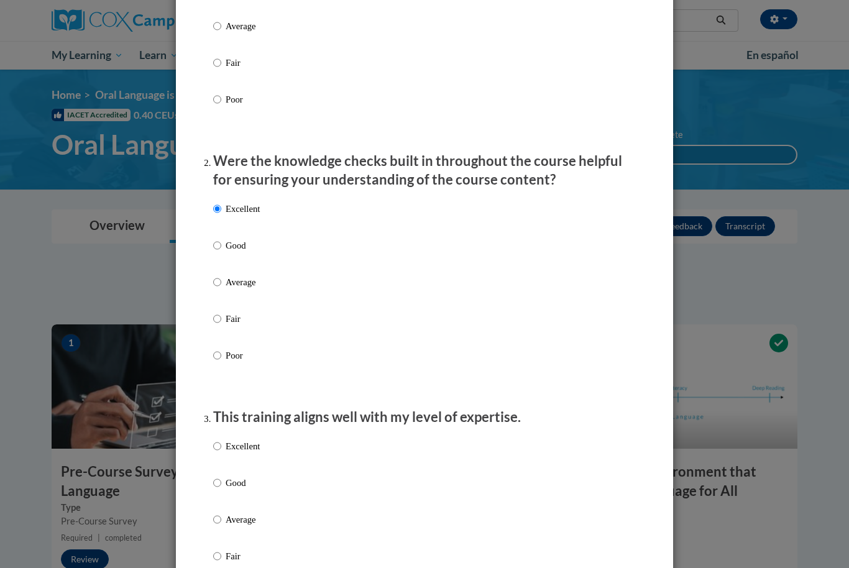
radio input "true"
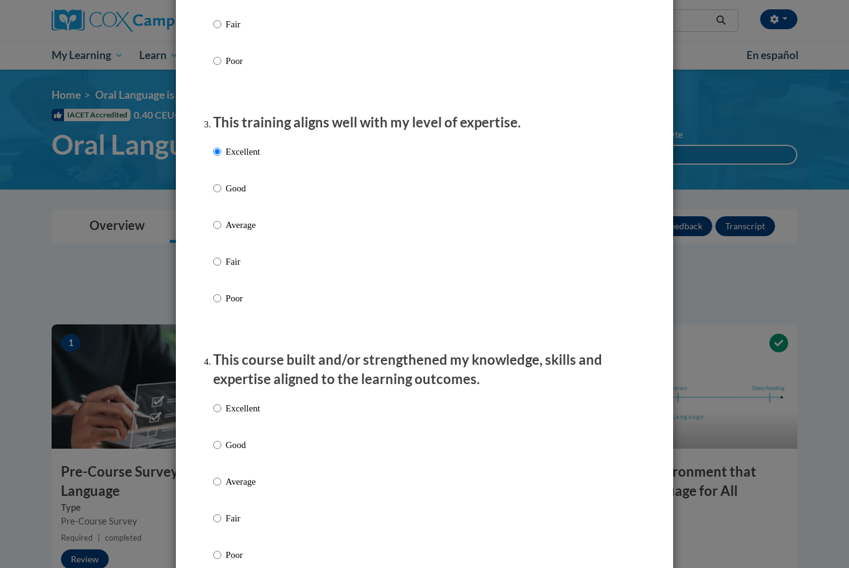
scroll to position [644, 0]
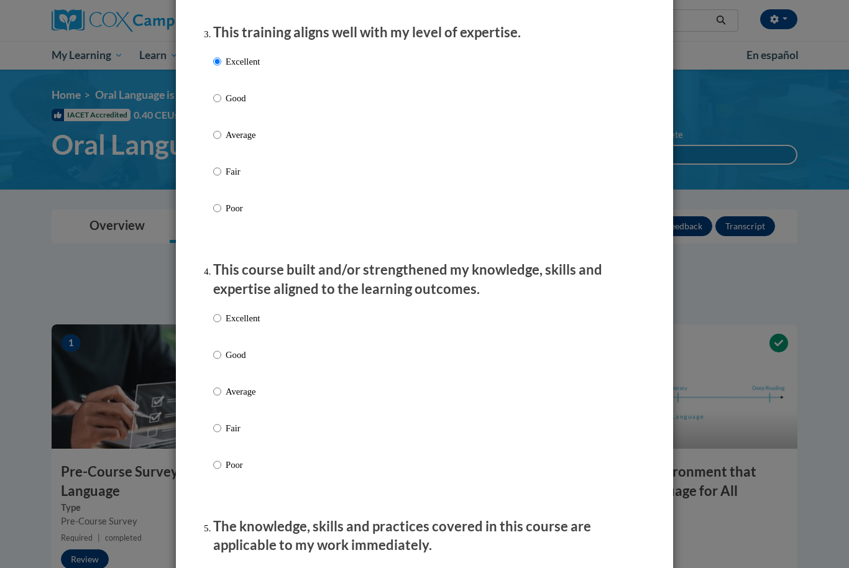
click at [235, 135] on p "Average" at bounding box center [243, 135] width 34 height 14
click at [221, 135] on input "Average" at bounding box center [217, 135] width 8 height 14
radio input "true"
click at [221, 316] on input "Excellent" at bounding box center [217, 318] width 8 height 14
radio input "true"
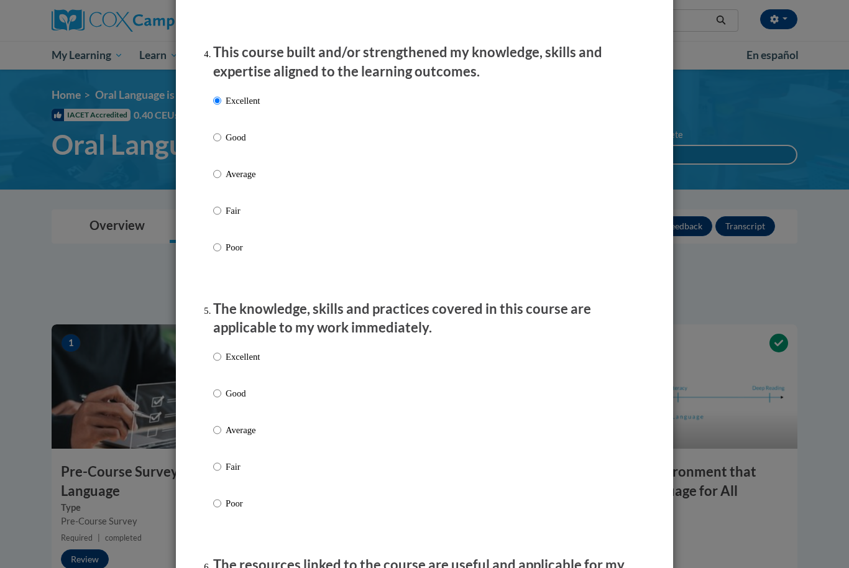
scroll to position [861, 0]
click at [234, 356] on p "Excellent" at bounding box center [243, 357] width 34 height 14
click at [221, 356] on input "Excellent" at bounding box center [217, 357] width 8 height 14
radio input "true"
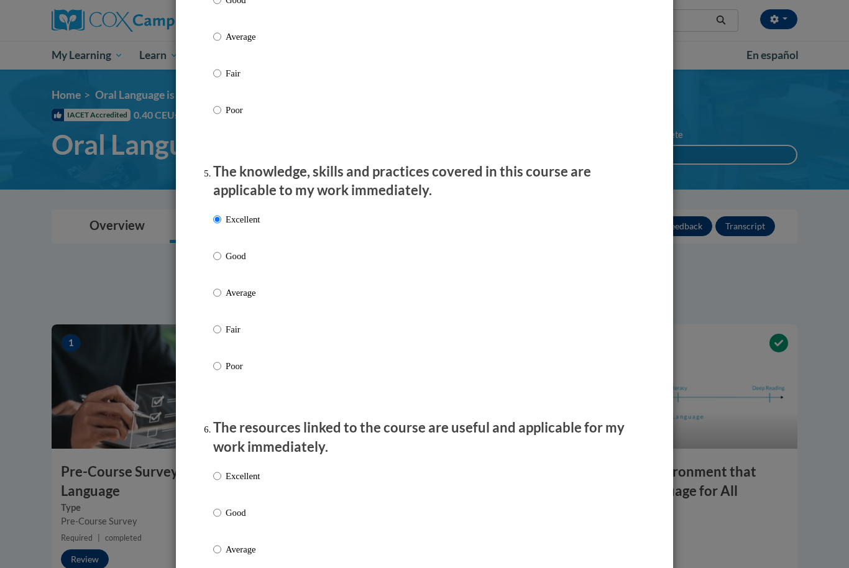
scroll to position [995, 0]
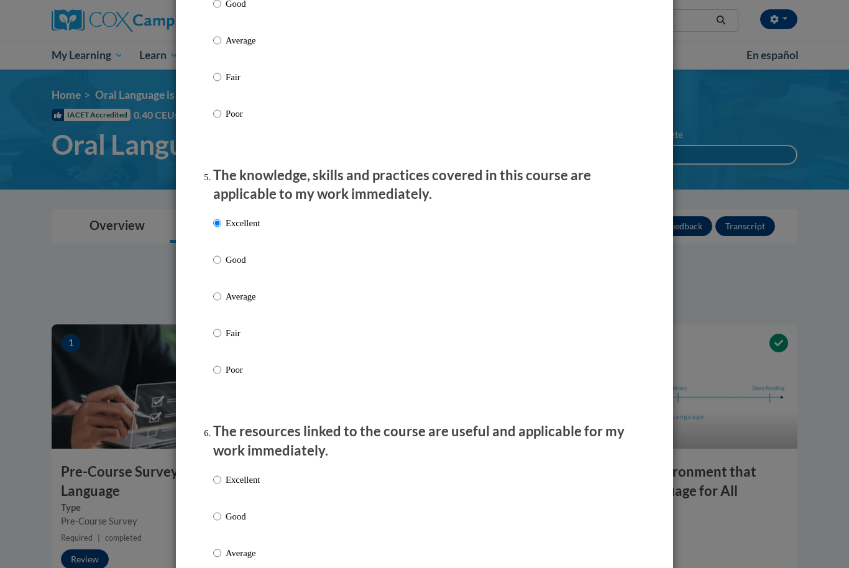
click at [248, 474] on p "Excellent" at bounding box center [243, 480] width 34 height 14
click at [221, 474] on input "Excellent" at bounding box center [217, 480] width 8 height 14
radio input "true"
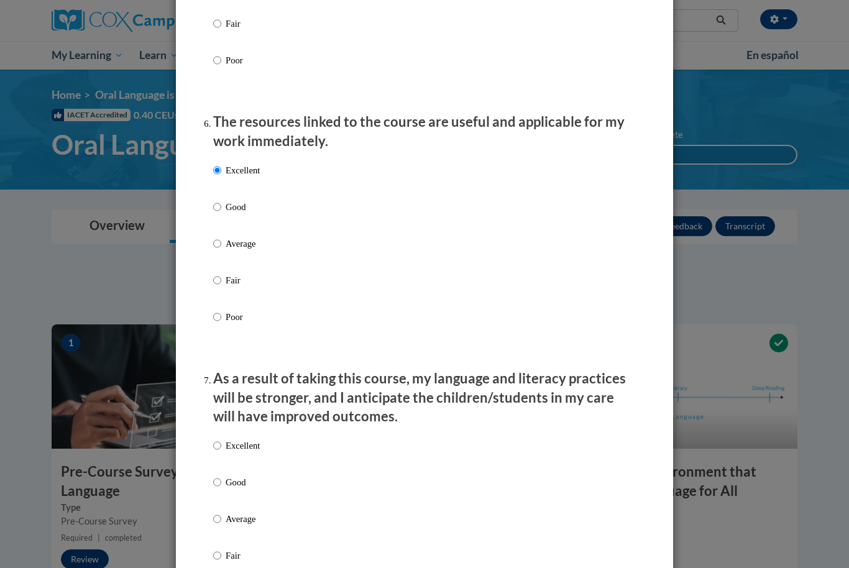
click at [237, 439] on p "Excellent" at bounding box center [243, 446] width 34 height 14
click at [221, 439] on input "Excellent" at bounding box center [217, 446] width 8 height 14
radio input "true"
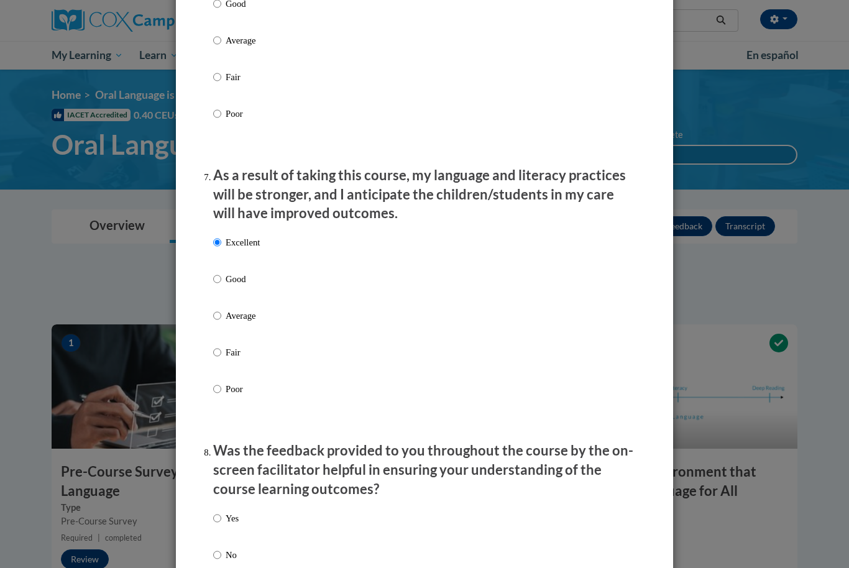
click at [231, 513] on p "Yes" at bounding box center [232, 519] width 13 height 14
click at [221, 513] on input "Yes" at bounding box center [217, 519] width 8 height 14
radio input "true"
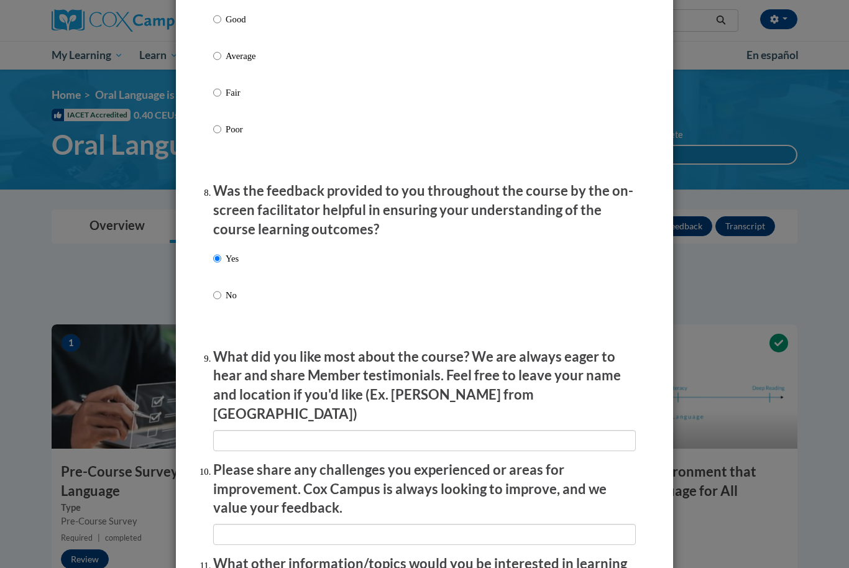
scroll to position [1770, 0]
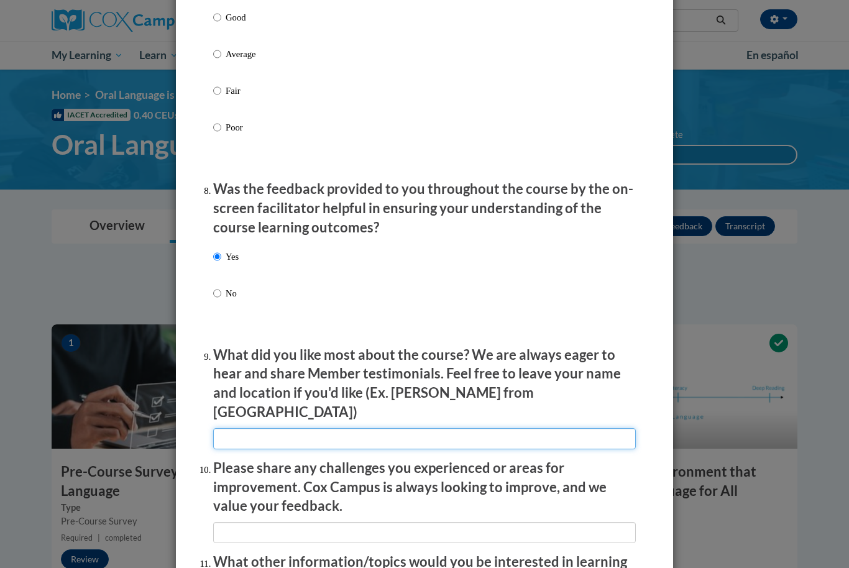
click at [298, 428] on input "textbox" at bounding box center [424, 438] width 423 height 21
type input "Yes"
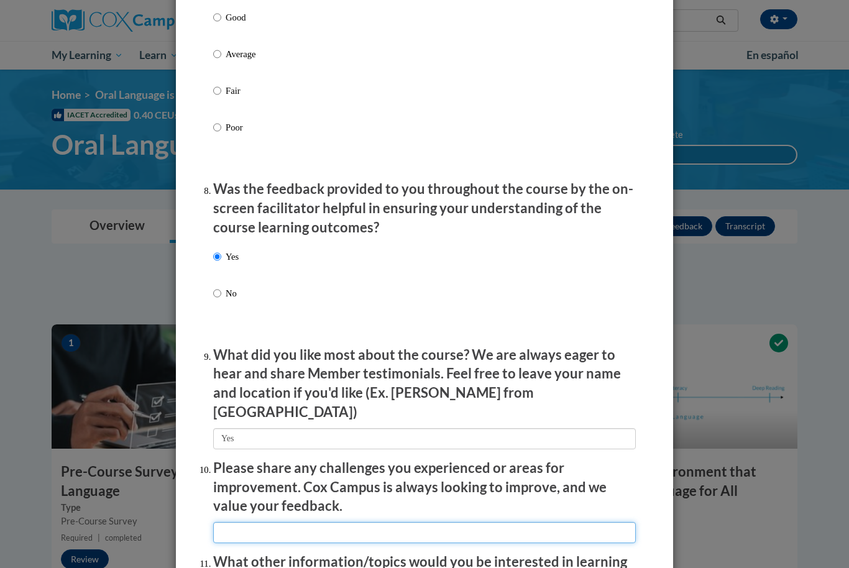
scroll to position [196, 0]
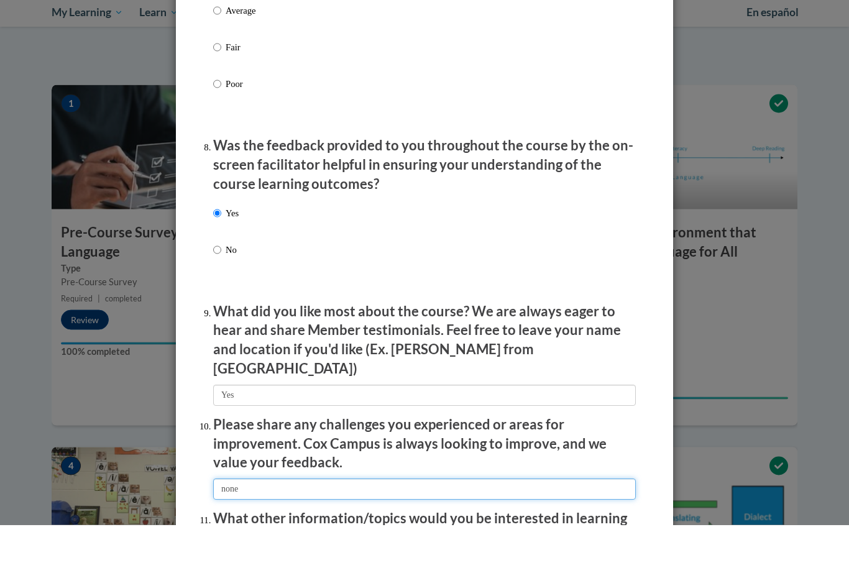
type input "none"
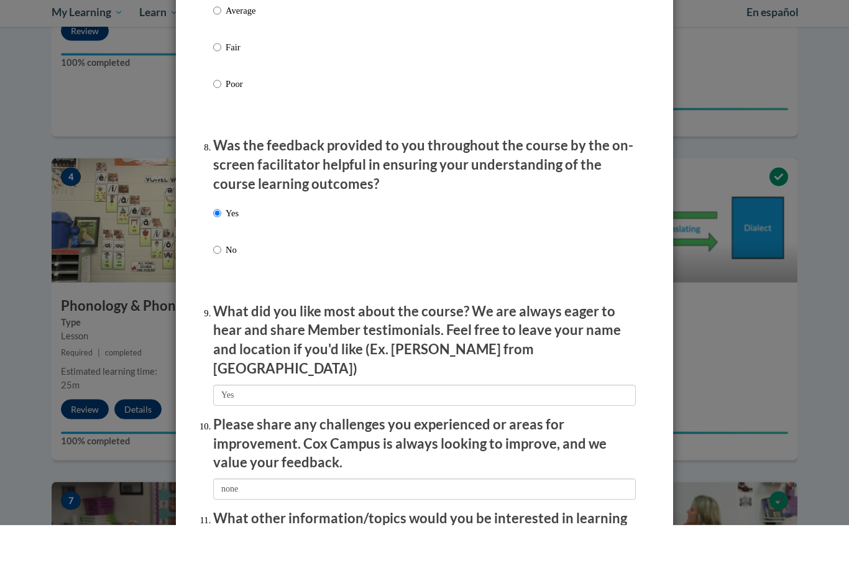
scroll to position [1993, 0]
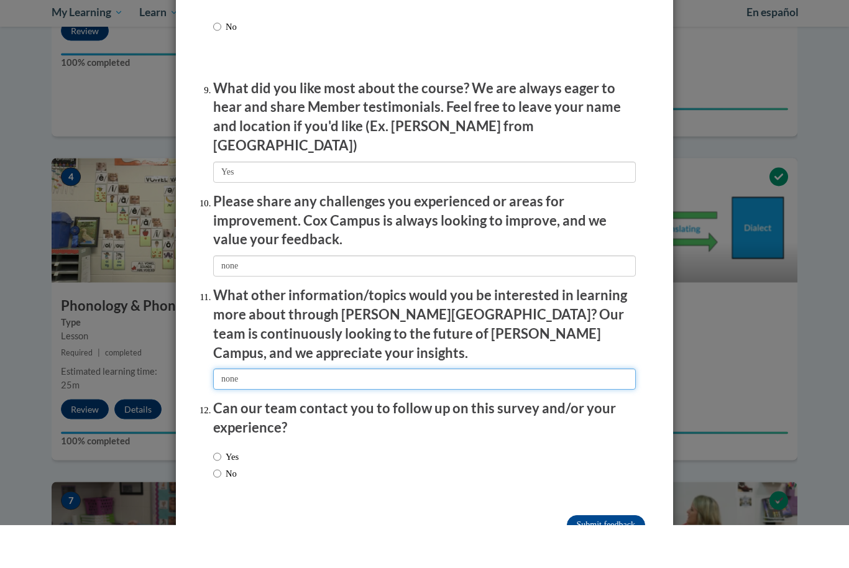
type input "none"
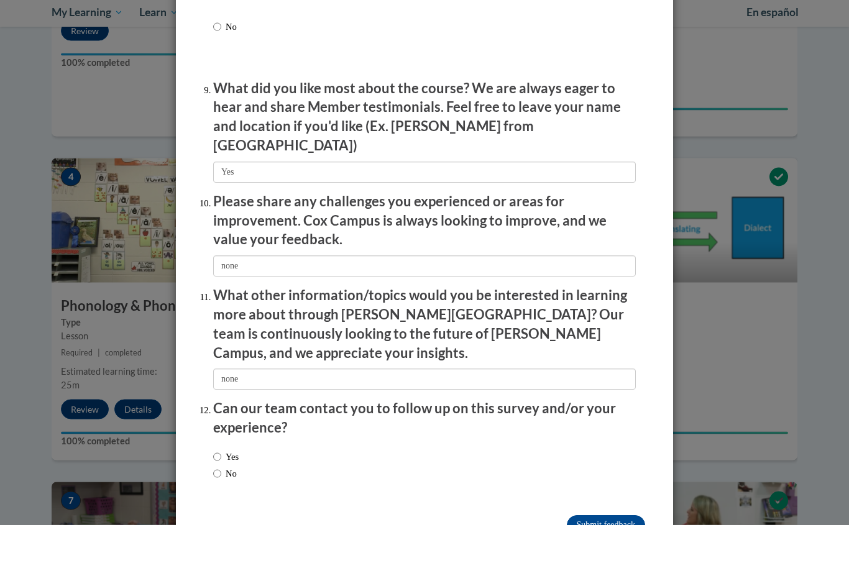
click at [226, 494] on label "Yes" at bounding box center [225, 501] width 25 height 14
click at [221, 494] on input "Yes" at bounding box center [217, 501] width 8 height 14
radio input "true"
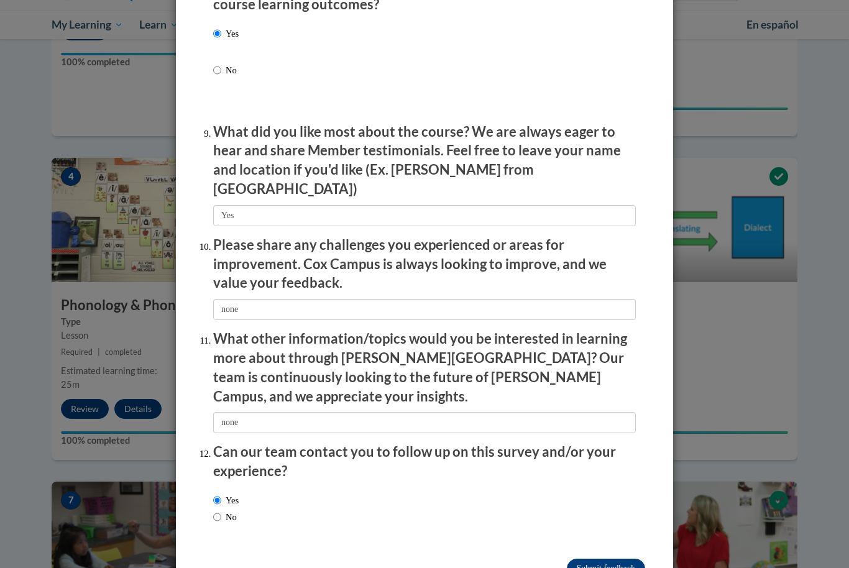
click at [618, 559] on input "Submit feedback" at bounding box center [606, 569] width 78 height 20
click at [587, 559] on input "Submitting" at bounding box center [606, 569] width 78 height 20
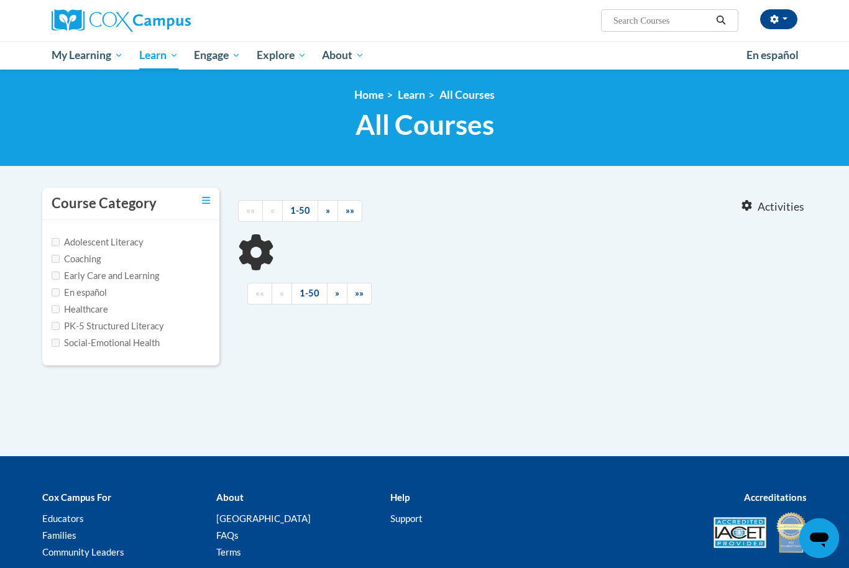
type input "Dsylexia"
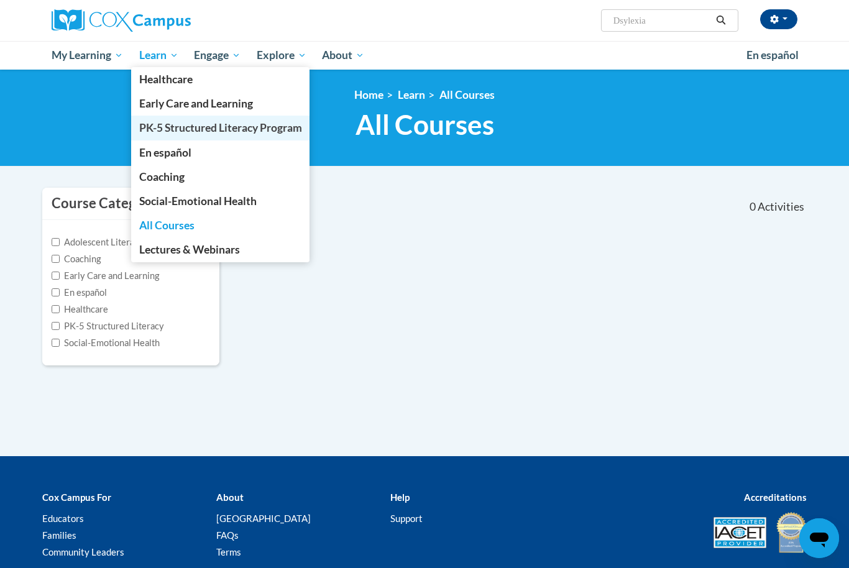
click at [180, 135] on link "PK-5 Structured Literacy Program" at bounding box center [220, 128] width 179 height 24
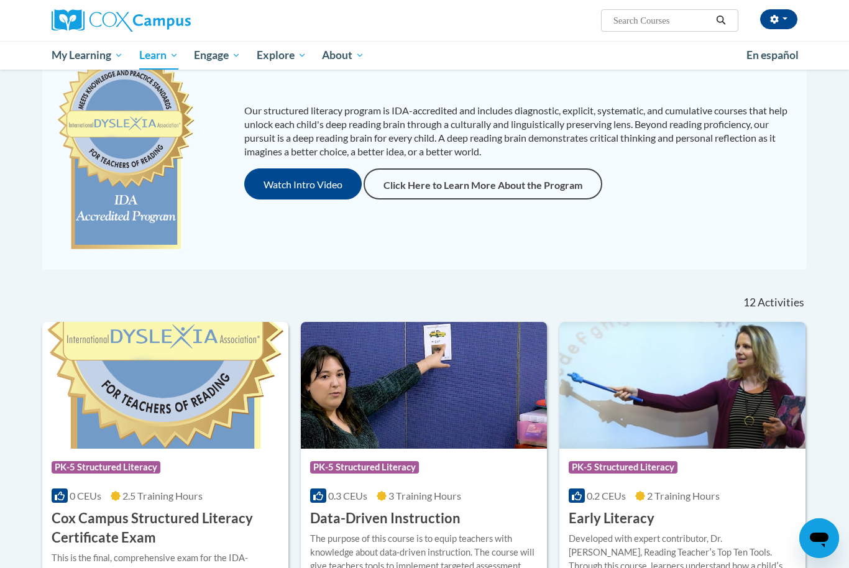
scroll to position [161, 0]
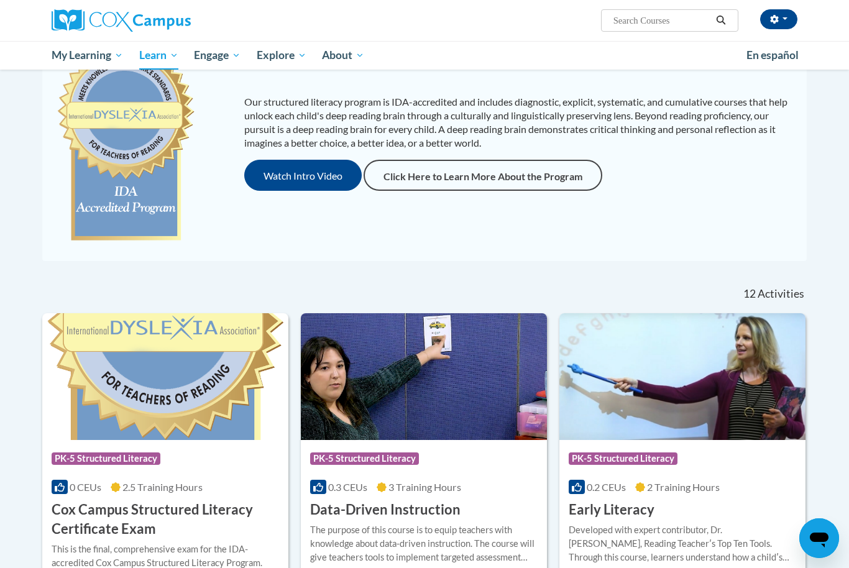
click at [126, 447] on div "Course Category: PK-5 Structured Literacy" at bounding box center [165, 460] width 227 height 28
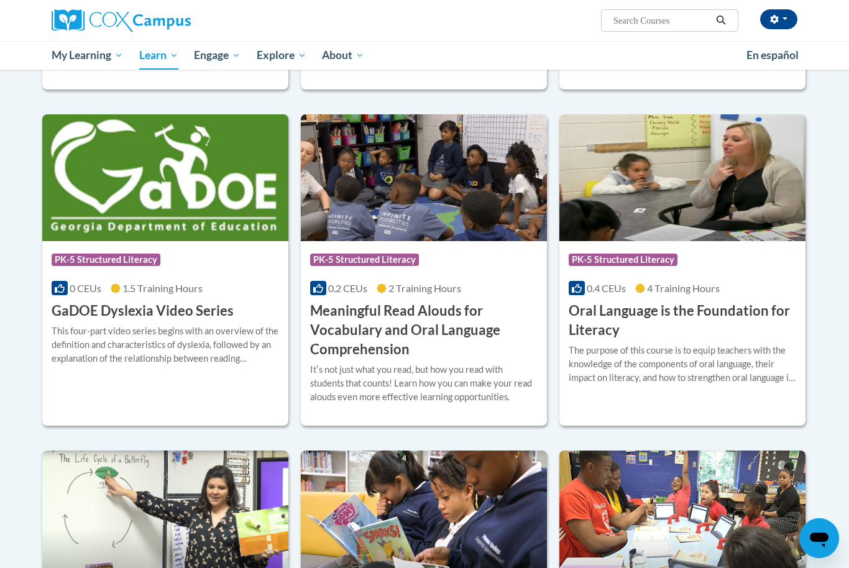
scroll to position [661, 0]
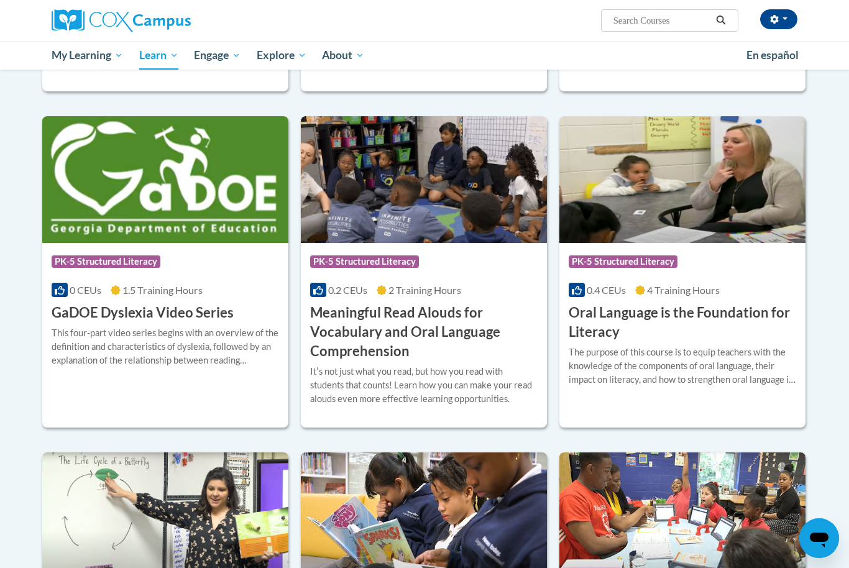
click at [620, 264] on span "PK-5 Structured Literacy" at bounding box center [623, 261] width 109 height 12
click at [475, 281] on div "Course Category: PK-5 Structured Literacy 0.2 CEUs 2 Training Hours COURSE Mean…" at bounding box center [424, 302] width 246 height 118
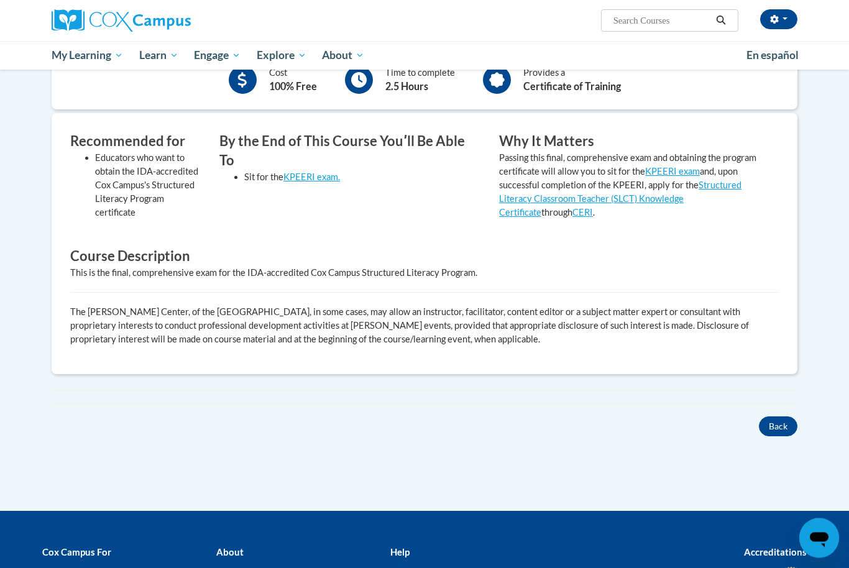
scroll to position [323, 0]
click at [785, 417] on button "Back" at bounding box center [778, 426] width 39 height 20
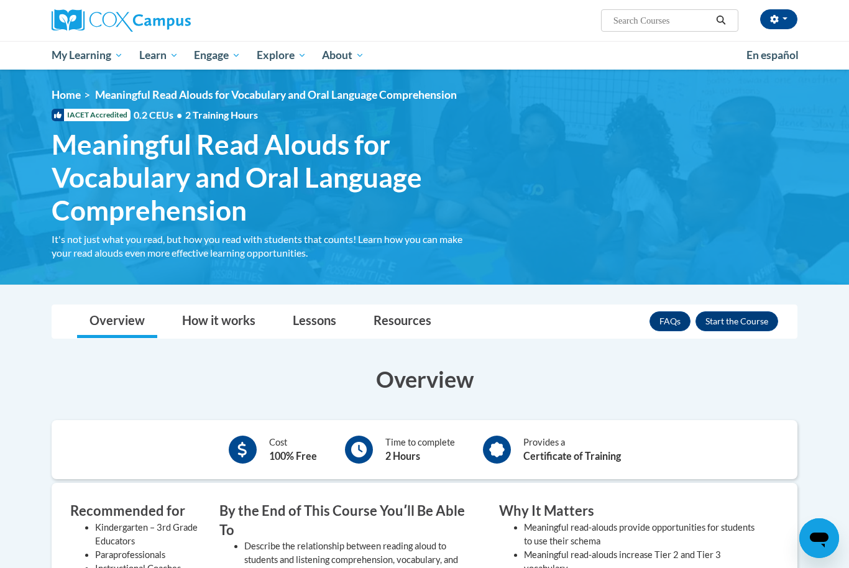
click at [656, 25] on input "Search..." at bounding box center [661, 20] width 99 height 15
paste input "GaDOE Dyslexia Video Series"
type input "GaDOE Dyslexia Video Series"
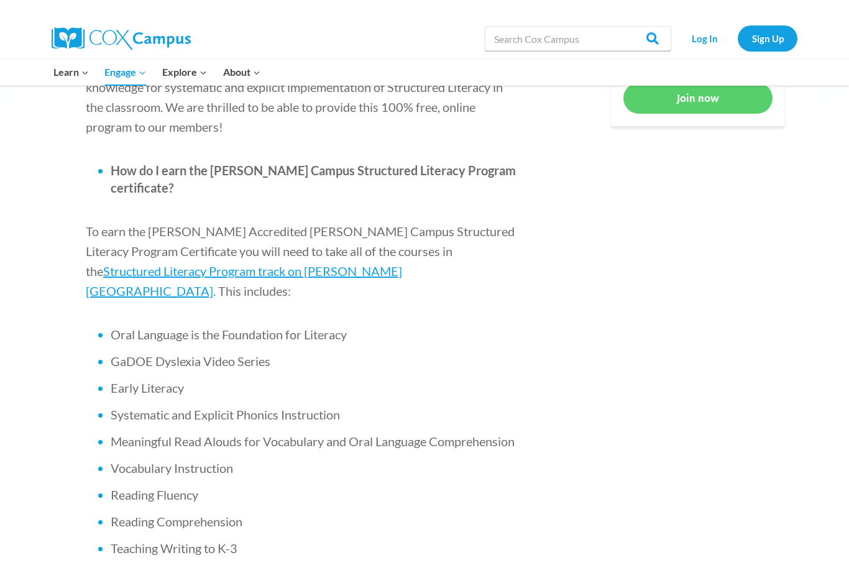
scroll to position [729, 0]
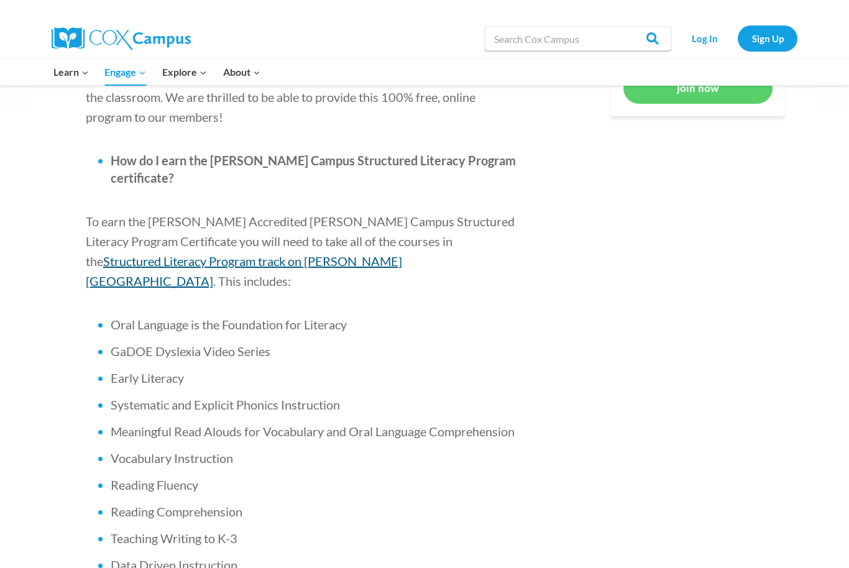
click at [402, 254] on span "Structured Literacy Program track on [PERSON_NAME][GEOGRAPHIC_DATA]" at bounding box center [244, 271] width 316 height 35
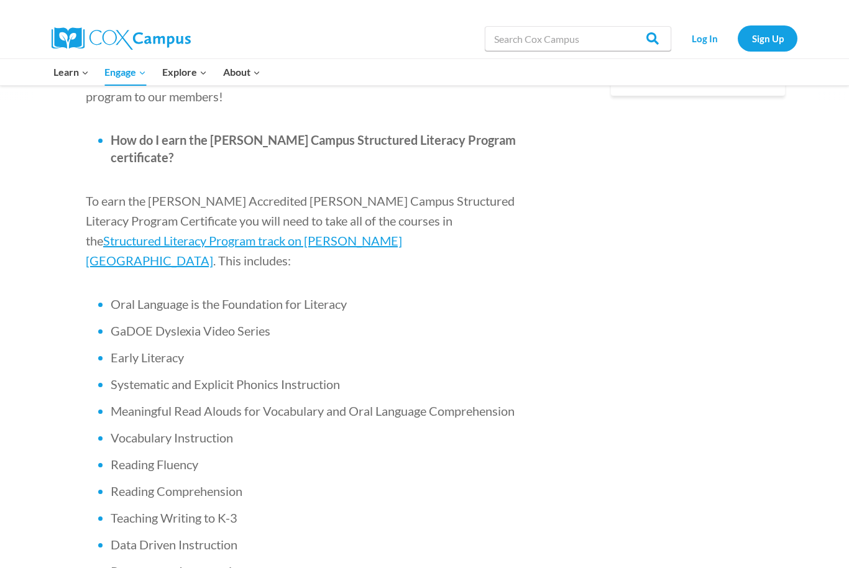
click at [116, 323] on span "GaDOE Dyslexia Video Series" at bounding box center [191, 330] width 160 height 15
drag, startPoint x: 273, startPoint y: 250, endPoint x: 106, endPoint y: 250, distance: 167.8
click at [106, 295] on ul "Oral Language is the Foundation for Literacy GaDOE [MEDICAL_DATA] Video Series …" at bounding box center [303, 437] width 435 height 285
copy li "GaDOE Dyslexia Video Series"
drag, startPoint x: 186, startPoint y: 285, endPoint x: 114, endPoint y: 270, distance: 73.5
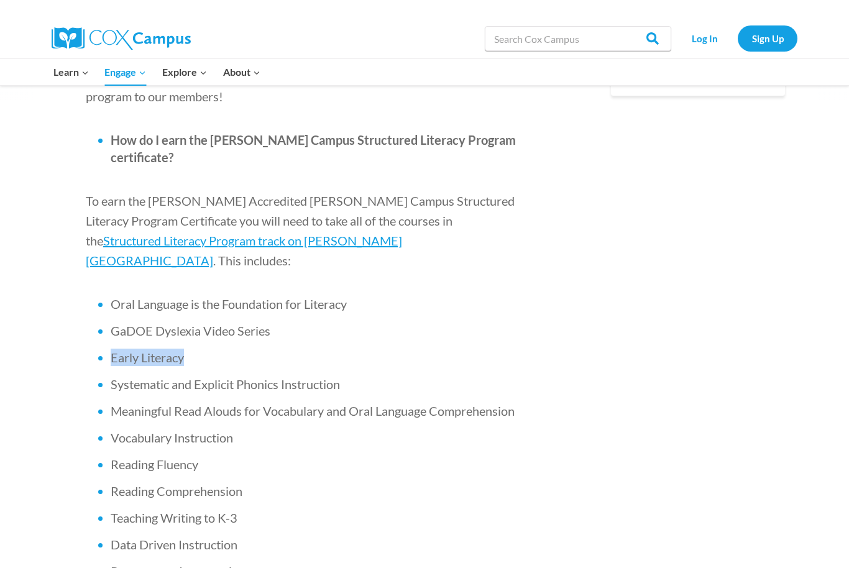
click at [114, 295] on ul "Oral Language is the Foundation for Literacy GaDOE [MEDICAL_DATA] Video Series …" at bounding box center [303, 437] width 435 height 285
copy span "Early Literacy"
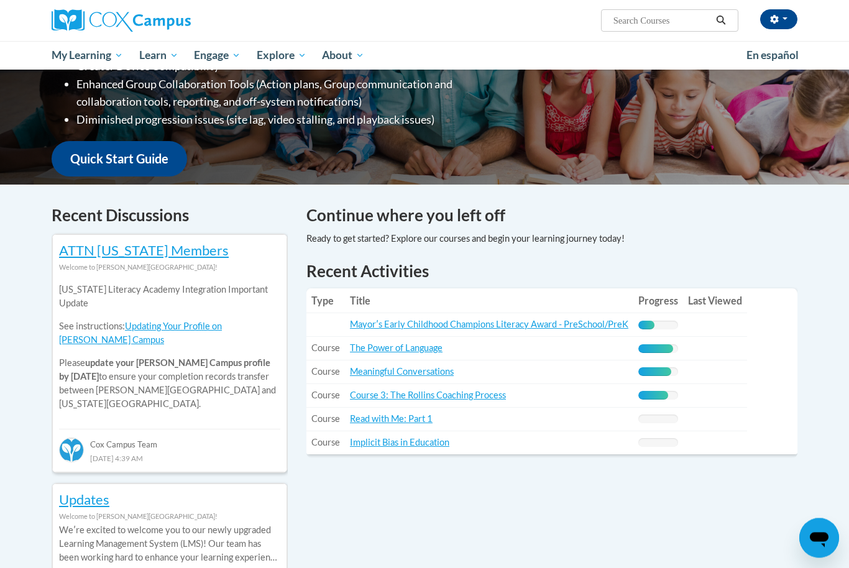
scroll to position [252, 0]
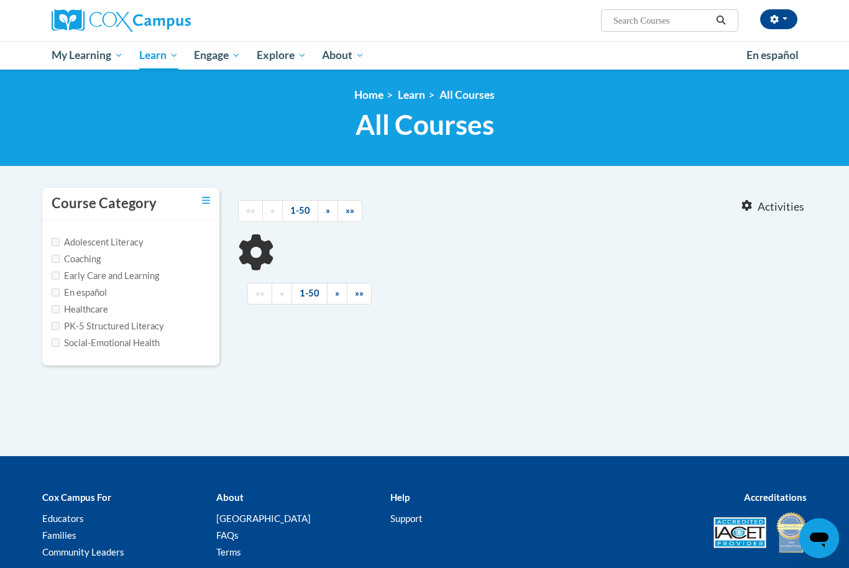
type input "GaDOE Dyslexia Video Series"
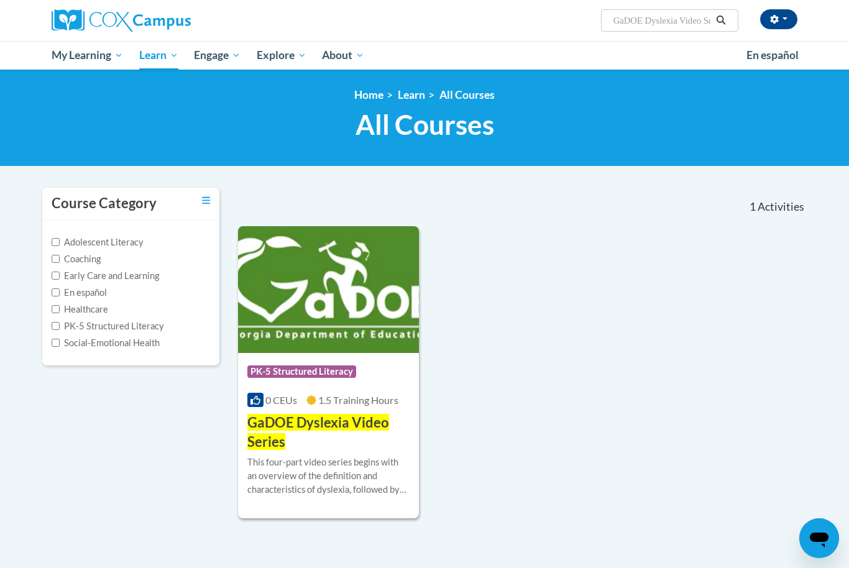
click at [345, 273] on img at bounding box center [328, 289] width 181 height 127
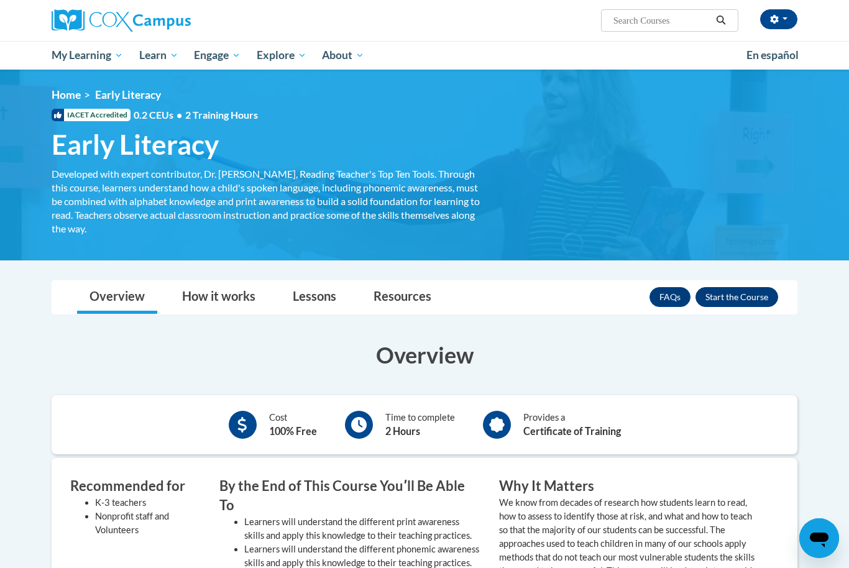
click at [738, 289] on button "Enroll" at bounding box center [737, 297] width 83 height 20
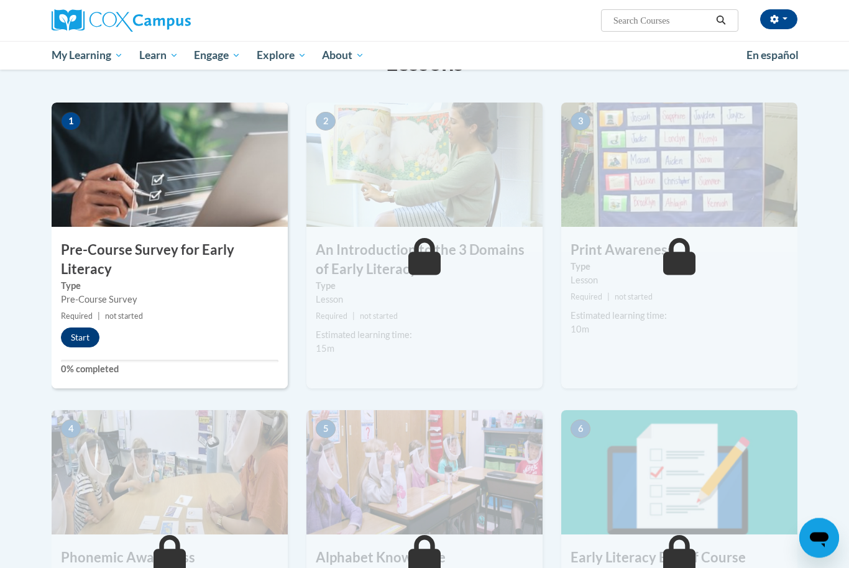
click at [90, 331] on button "Start" at bounding box center [80, 338] width 39 height 20
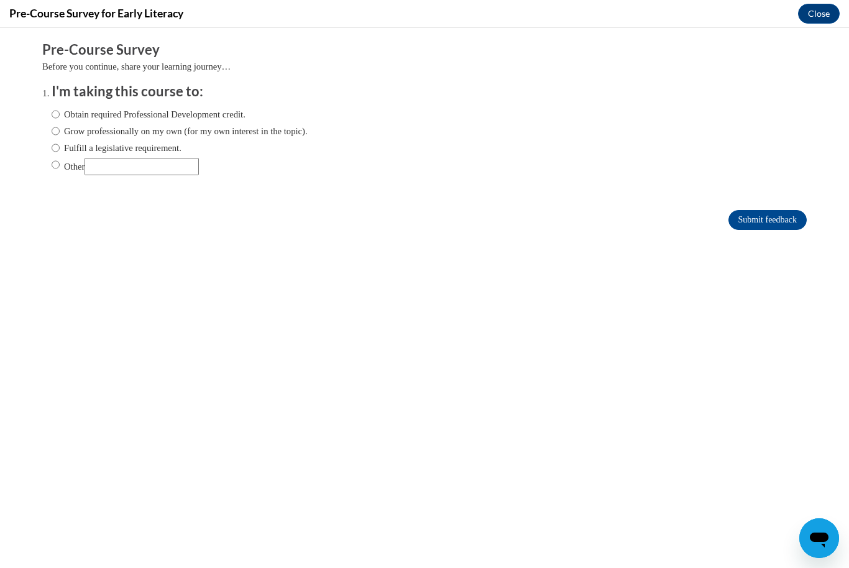
click at [191, 115] on label "Obtain required Professional Development credit." at bounding box center [149, 115] width 194 height 14
click at [60, 115] on input "Obtain required Professional Development credit." at bounding box center [56, 115] width 8 height 14
radio input "true"
click at [792, 219] on input "Submit feedback" at bounding box center [767, 220] width 78 height 20
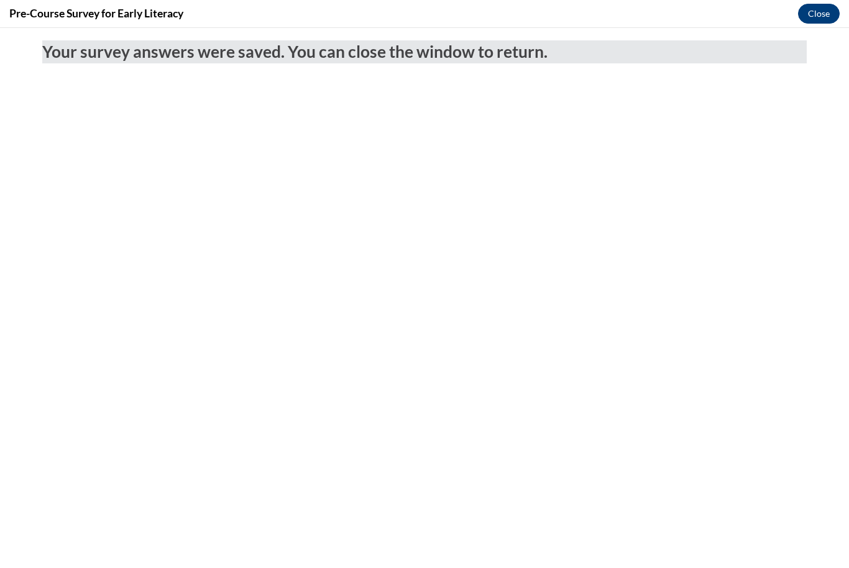
click at [833, 6] on button "Close" at bounding box center [819, 14] width 42 height 20
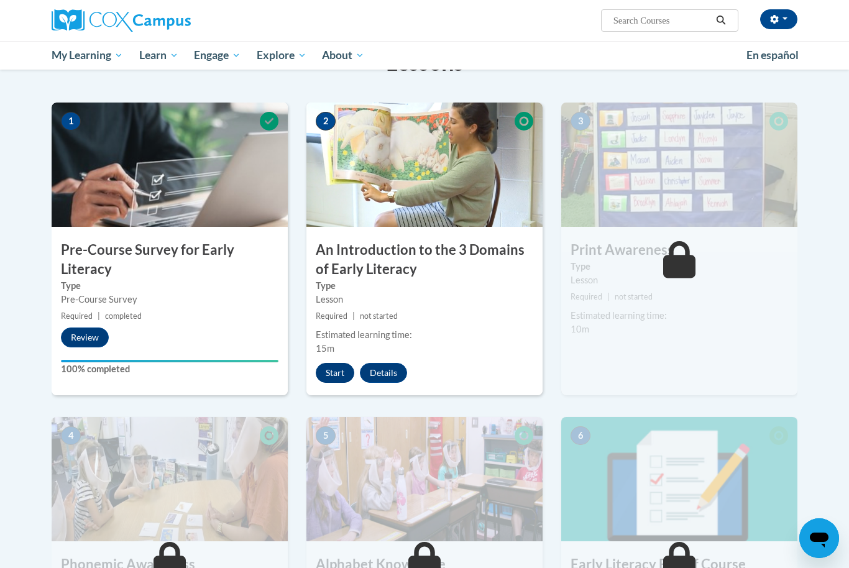
click at [330, 377] on button "Start" at bounding box center [335, 373] width 39 height 20
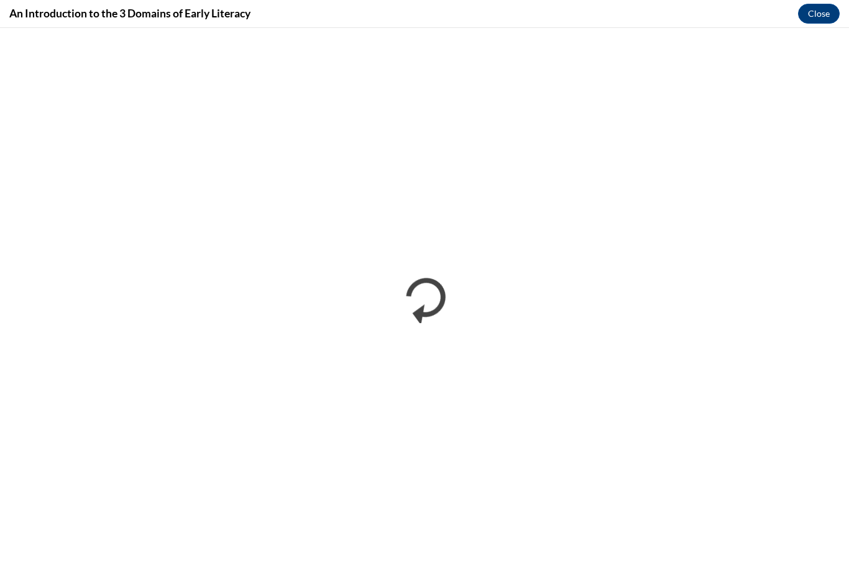
click at [672, 4] on div "An Introduction to the 3 Domains of Early Literacy Close" at bounding box center [424, 14] width 849 height 28
